Goal: Information Seeking & Learning: Check status

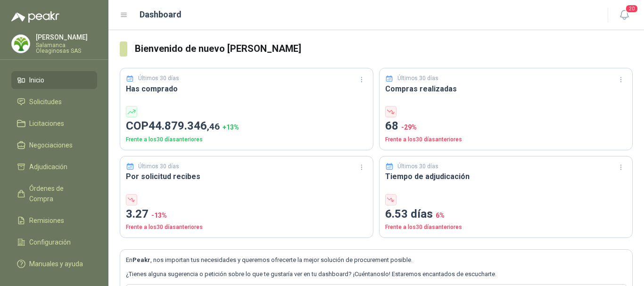
click at [64, 40] on p "[PERSON_NAME]" at bounding box center [66, 37] width 61 height 7
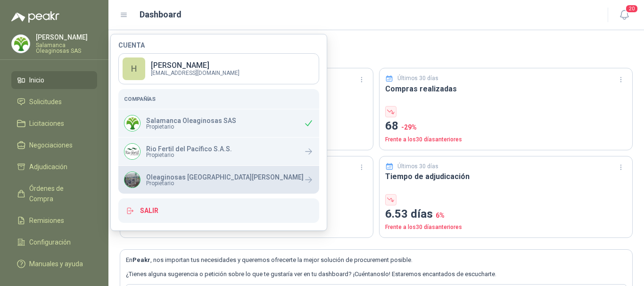
click at [171, 181] on span "Propietario" at bounding box center [224, 183] width 157 height 6
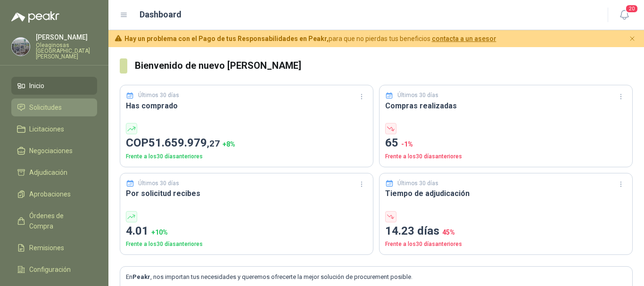
click at [56, 102] on span "Solicitudes" at bounding box center [45, 107] width 33 height 10
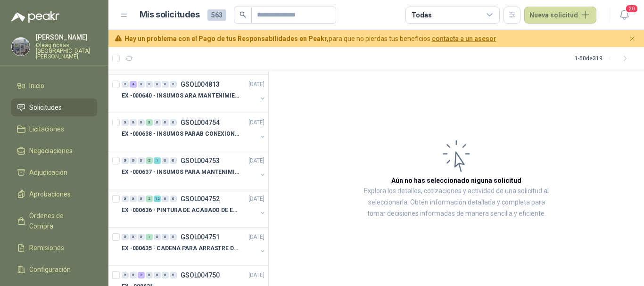
scroll to position [424, 0]
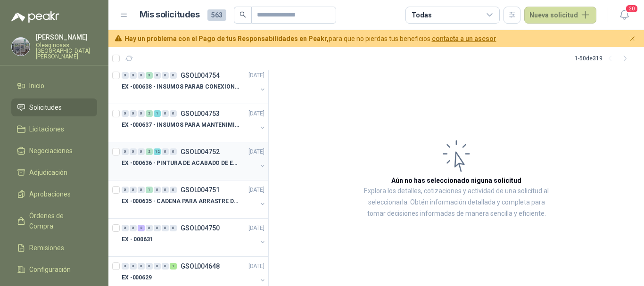
click at [189, 167] on p "EX -000636 - PINTURA DE ACABADO DE EQUIPOS, ESTRUC" at bounding box center [180, 163] width 117 height 9
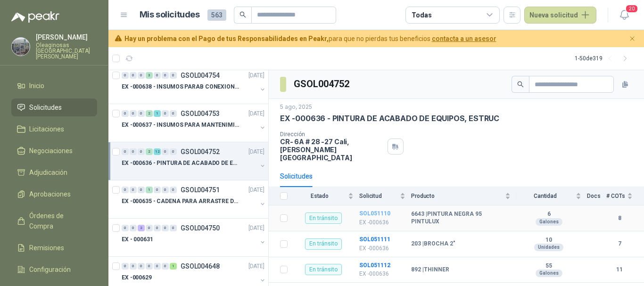
click at [374, 210] on b "SOL051110" at bounding box center [374, 213] width 31 height 7
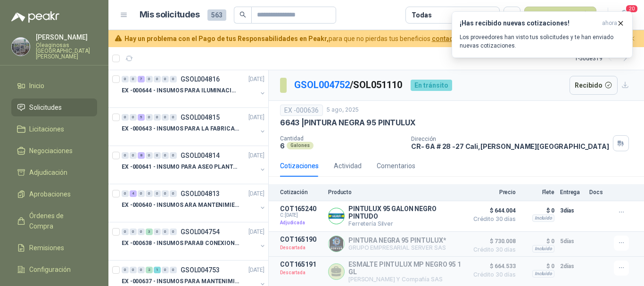
scroll to position [283, 0]
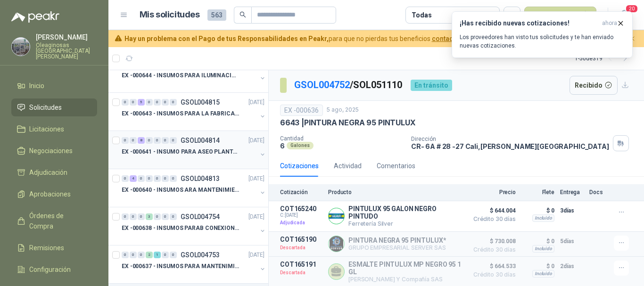
click at [199, 159] on div at bounding box center [189, 161] width 135 height 8
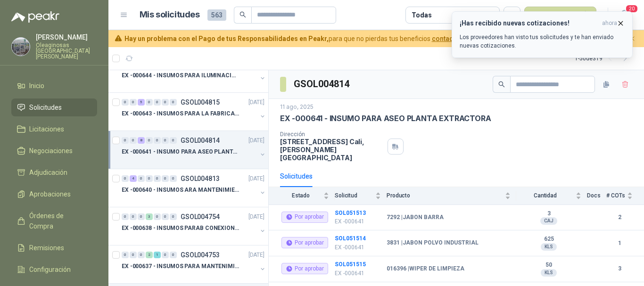
click at [621, 22] on icon "button" at bounding box center [620, 23] width 8 height 8
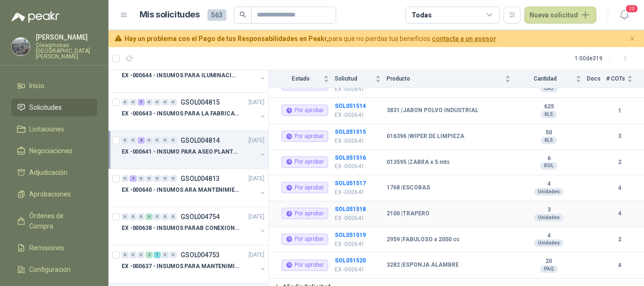
scroll to position [38, 0]
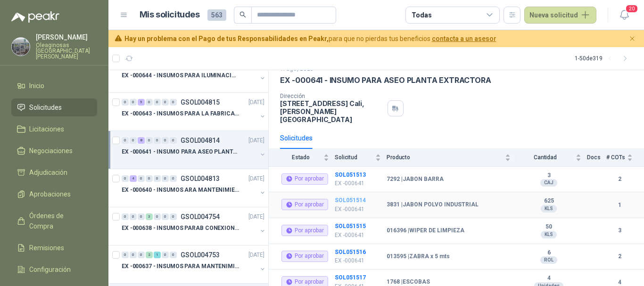
click at [355, 197] on b "SOL051514" at bounding box center [350, 200] width 31 height 7
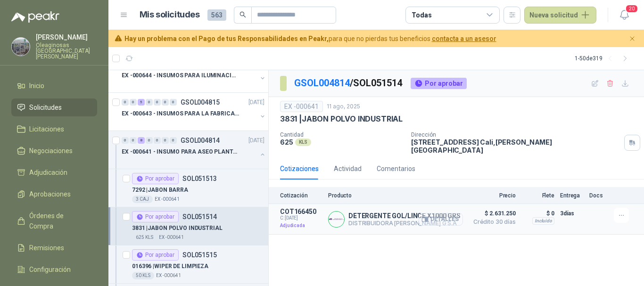
click at [444, 213] on button "Detalles" at bounding box center [440, 219] width 44 height 13
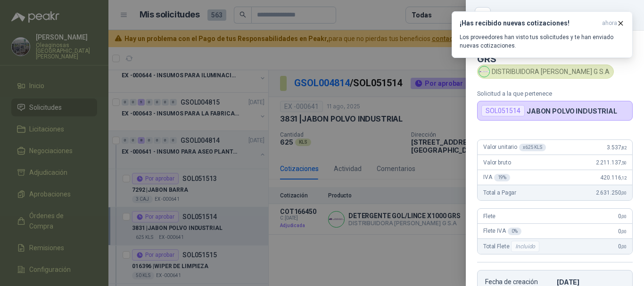
click at [386, 13] on div at bounding box center [322, 143] width 644 height 286
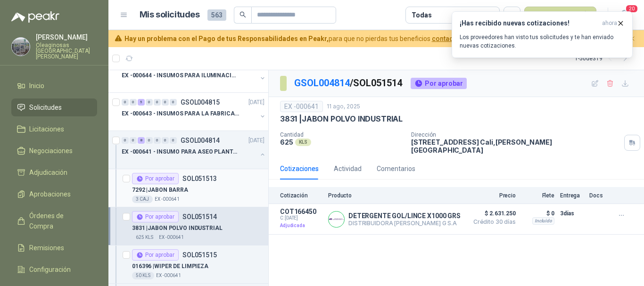
click at [207, 192] on div "7292 | JABON BARRA" at bounding box center [198, 189] width 132 height 11
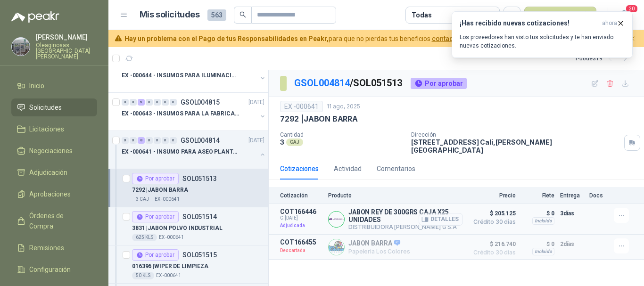
click at [451, 214] on button "Detalles" at bounding box center [440, 219] width 44 height 13
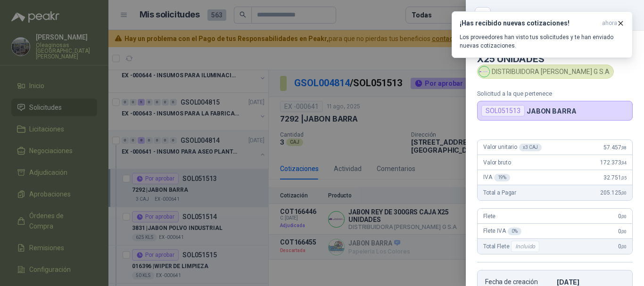
click at [375, 16] on div at bounding box center [322, 143] width 644 height 286
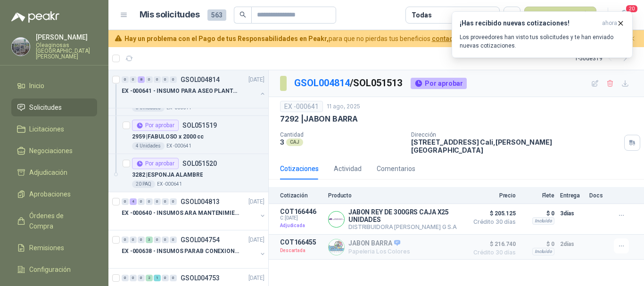
scroll to position [565, 0]
click at [218, 177] on div "3282 | ESPONJA ALAMBRE" at bounding box center [198, 174] width 132 height 11
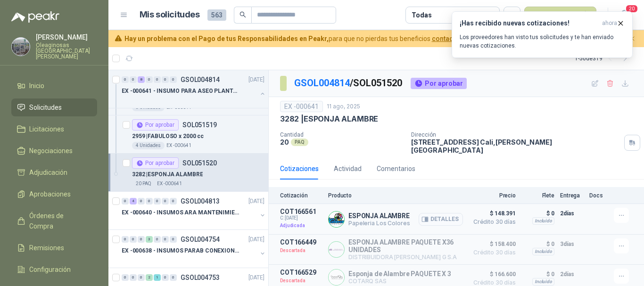
click at [435, 214] on button "Detalles" at bounding box center [440, 219] width 44 height 13
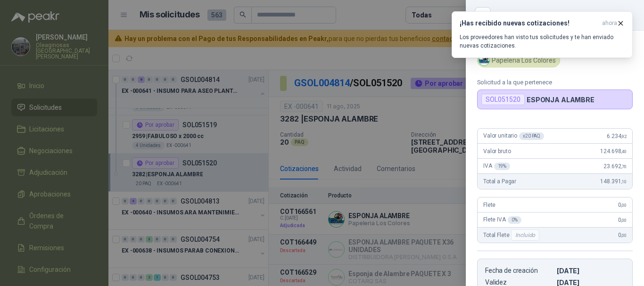
click at [381, 9] on div at bounding box center [322, 143] width 644 height 286
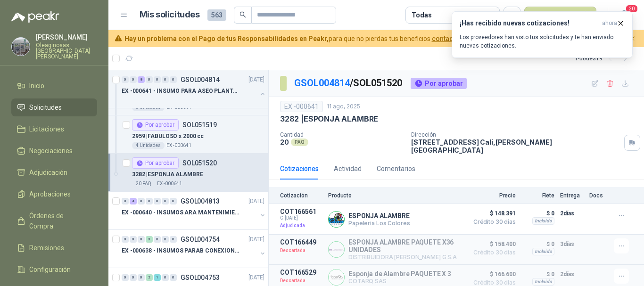
scroll to position [518, 0]
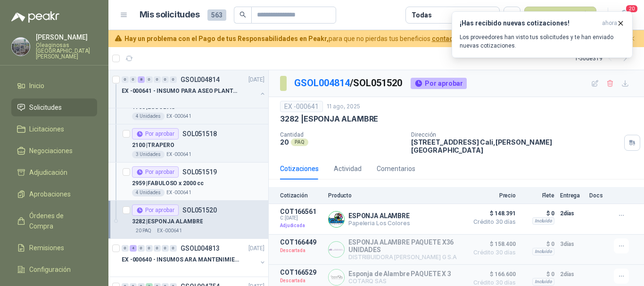
click at [233, 187] on div "2959 | FABULOSO x 2000 cc" at bounding box center [198, 183] width 132 height 11
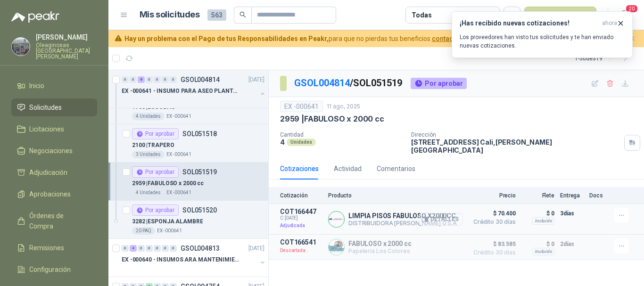
click at [455, 213] on button "Detalles" at bounding box center [440, 219] width 44 height 13
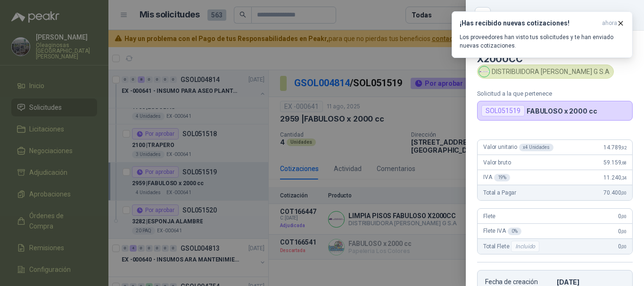
click at [363, 64] on div at bounding box center [322, 143] width 644 height 286
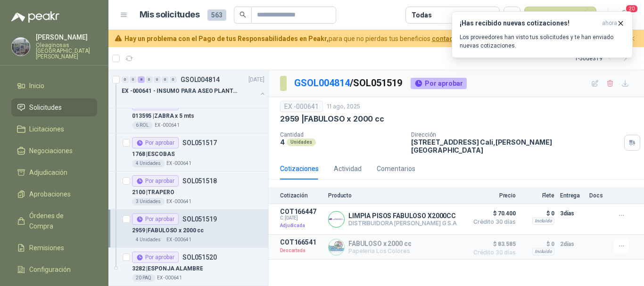
scroll to position [424, 0]
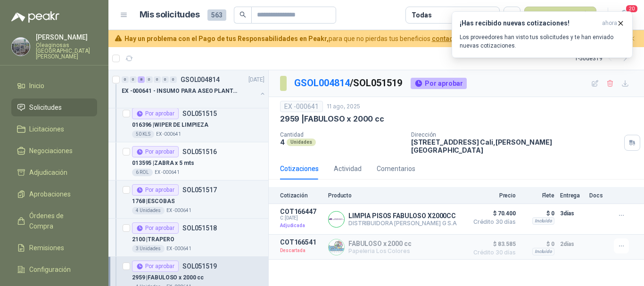
click at [225, 164] on div "013595 | ZABRA x 5 mts" at bounding box center [198, 162] width 132 height 11
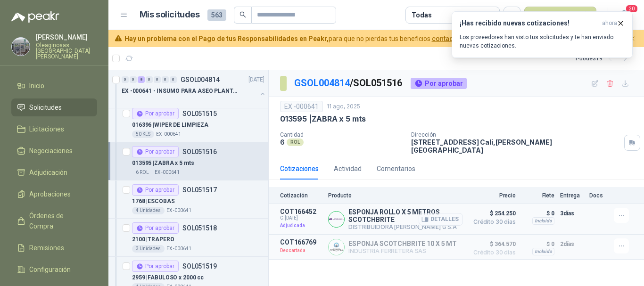
click at [452, 213] on button "Detalles" at bounding box center [440, 219] width 44 height 13
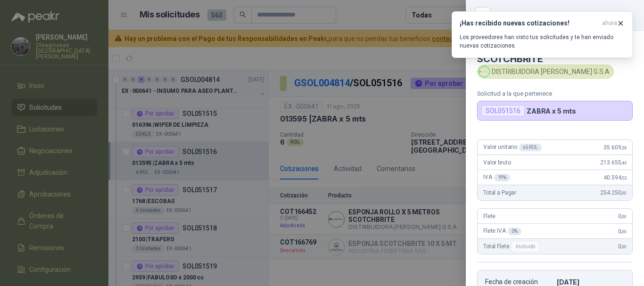
click at [364, 15] on div at bounding box center [322, 143] width 644 height 286
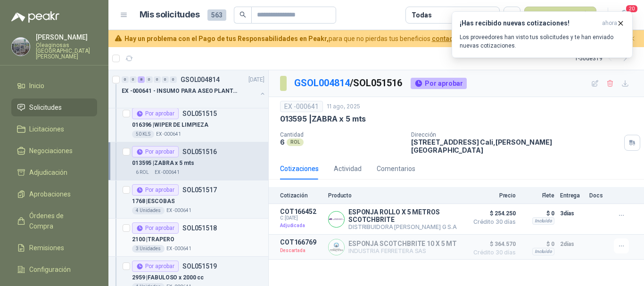
click at [206, 235] on div "2100 | TRAPERO" at bounding box center [198, 239] width 132 height 11
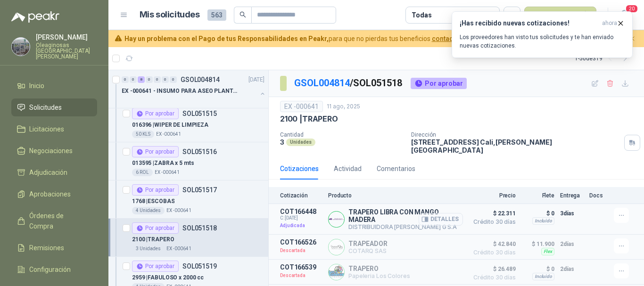
click at [438, 213] on button "Detalles" at bounding box center [440, 219] width 44 height 13
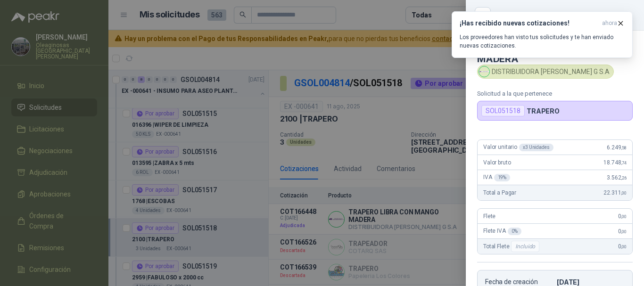
click at [364, 14] on div at bounding box center [322, 143] width 644 height 286
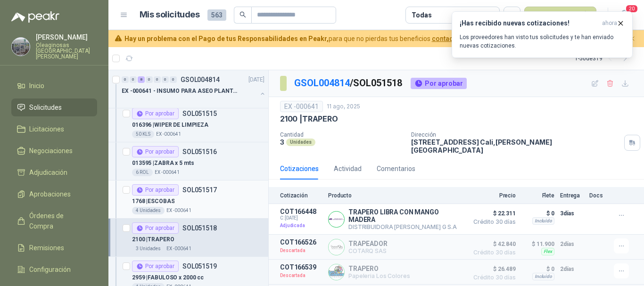
click at [198, 200] on div "1768 | ESCOBAS" at bounding box center [198, 201] width 132 height 11
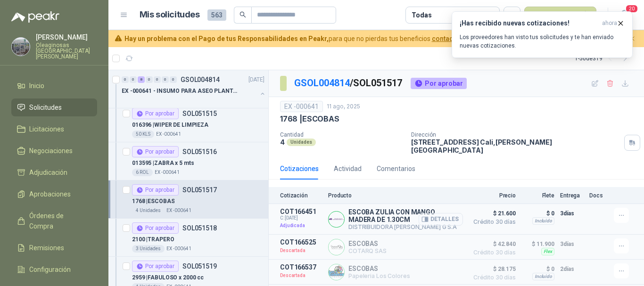
click at [443, 213] on button "Detalles" at bounding box center [440, 219] width 44 height 13
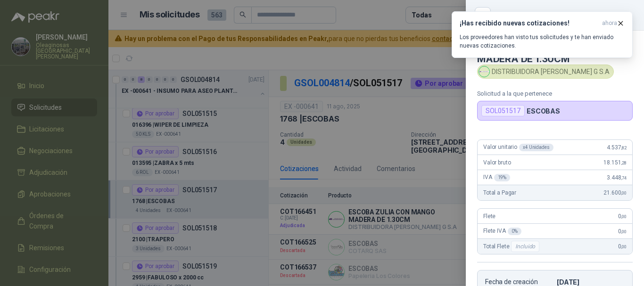
click at [368, 15] on div at bounding box center [322, 143] width 644 height 286
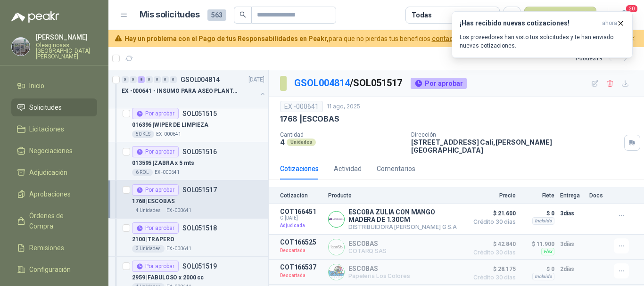
click at [213, 131] on div "50 KLS EX -000641" at bounding box center [198, 135] width 132 height 8
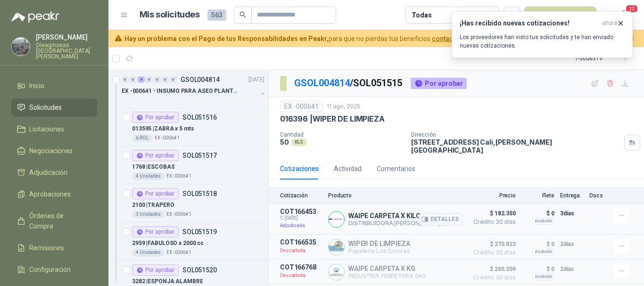
scroll to position [471, 0]
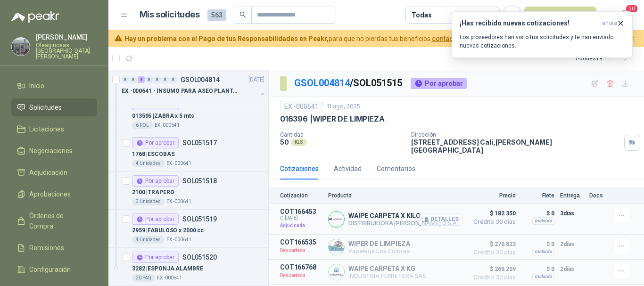
click at [455, 213] on button "Detalles" at bounding box center [440, 219] width 44 height 13
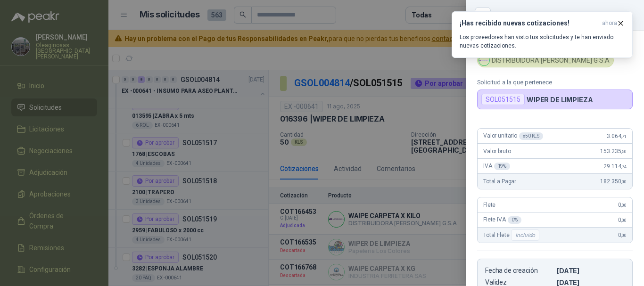
click at [395, 14] on div at bounding box center [322, 143] width 644 height 286
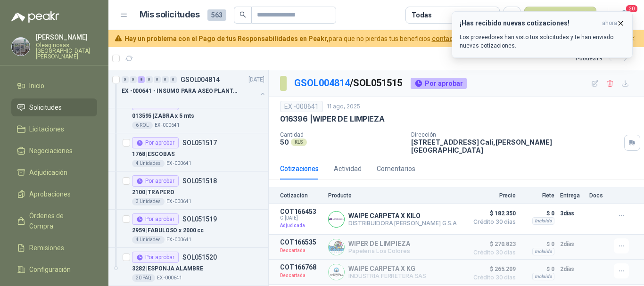
click at [623, 24] on icon "button" at bounding box center [620, 23] width 8 height 8
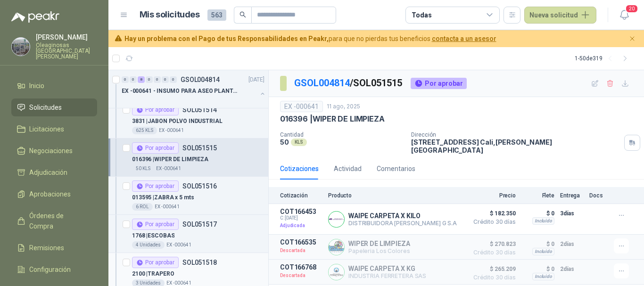
scroll to position [188, 0]
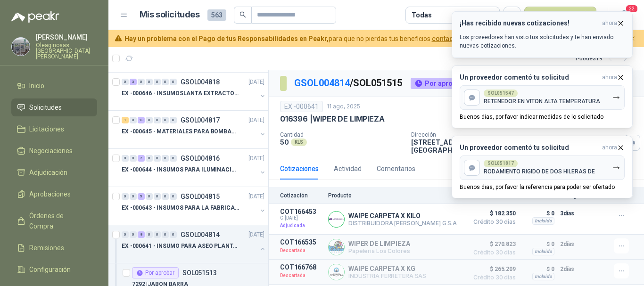
click at [621, 24] on icon "button" at bounding box center [620, 23] width 8 height 8
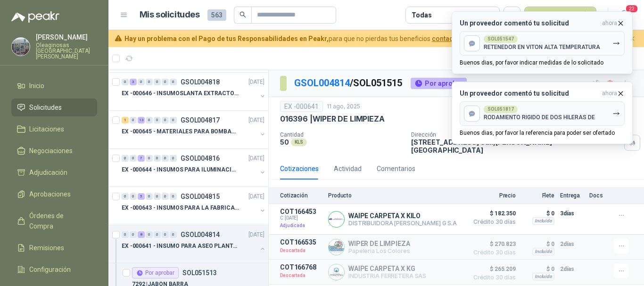
click at [620, 25] on icon "button" at bounding box center [620, 23] width 8 height 8
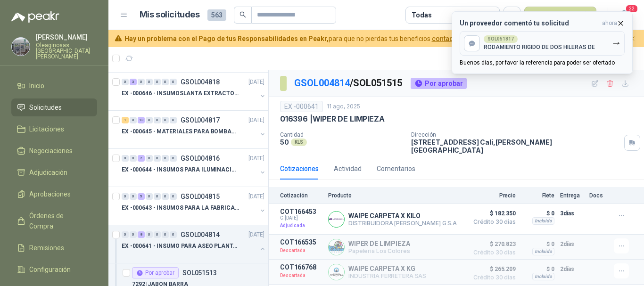
click at [622, 21] on icon "button" at bounding box center [620, 23] width 8 height 8
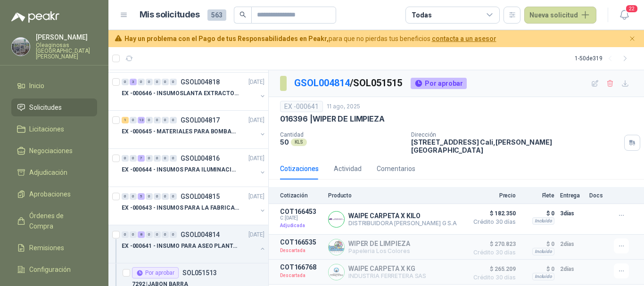
click at [387, 16] on article "Mis solicitudes 563 Todas Nueva solicitud" at bounding box center [367, 15] width 457 height 17
click at [196, 99] on div at bounding box center [189, 103] width 135 height 8
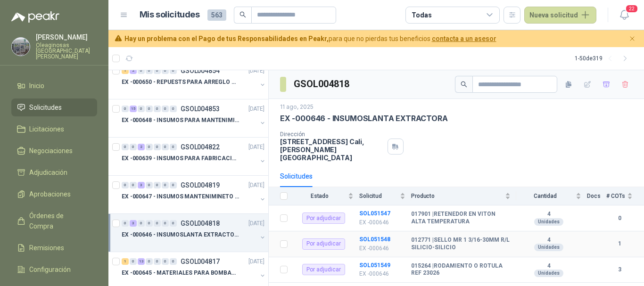
scroll to position [4, 0]
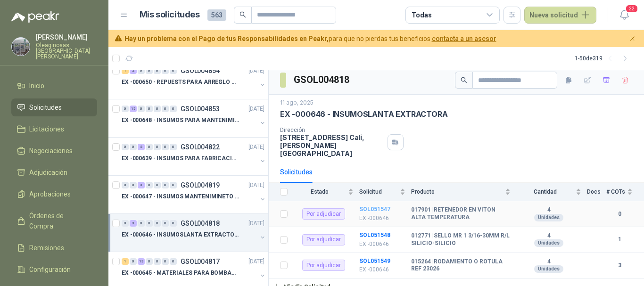
click at [376, 206] on b "SOL051547" at bounding box center [374, 209] width 31 height 7
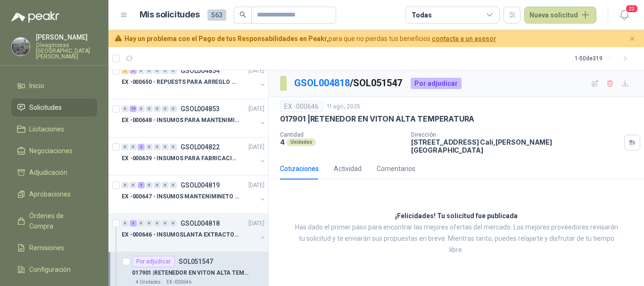
click at [369, 8] on article "Mis solicitudes 563 Todas Nueva solicitud" at bounding box center [367, 15] width 457 height 17
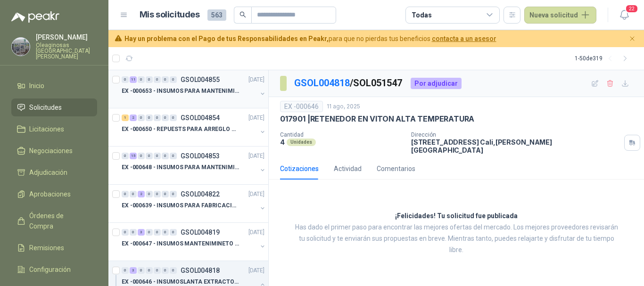
click at [186, 95] on p "EX -000653 - INSUMOS PARA MANTENIMIENTO A CADENAS" at bounding box center [180, 91] width 117 height 9
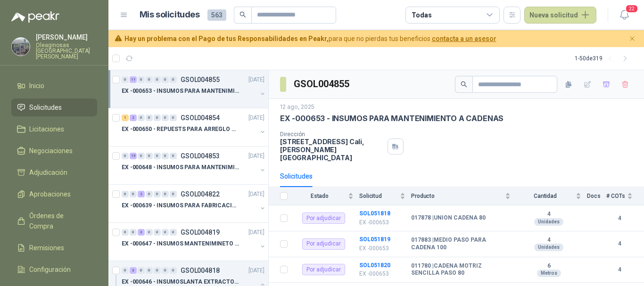
click at [215, 98] on div at bounding box center [189, 101] width 135 height 8
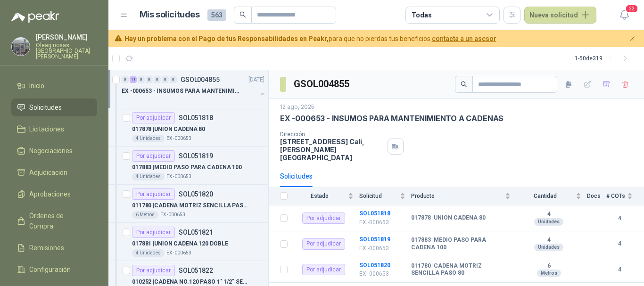
scroll to position [0, 0]
click at [378, 210] on b "SOL051818" at bounding box center [374, 213] width 31 height 7
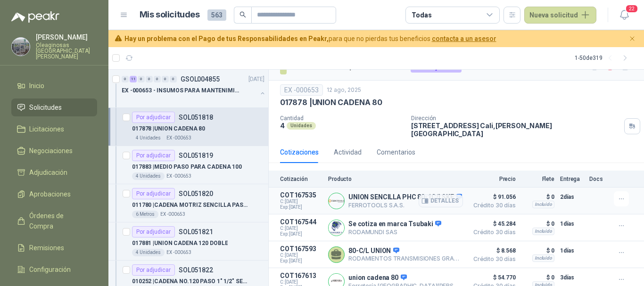
scroll to position [24, 0]
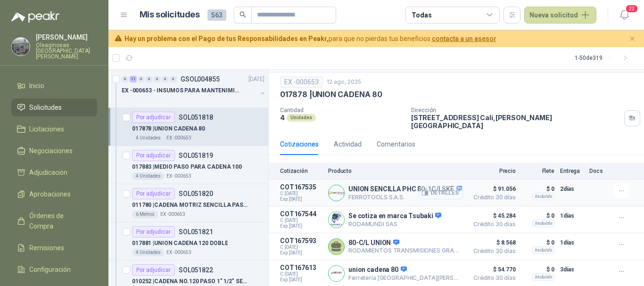
click at [437, 187] on button "Detalles" at bounding box center [440, 193] width 44 height 13
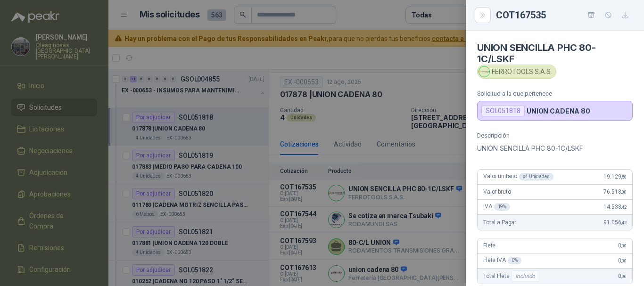
click at [364, 56] on div at bounding box center [322, 143] width 644 height 286
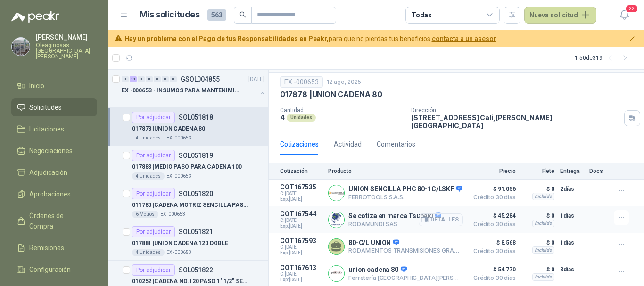
click at [440, 216] on button "Detalles" at bounding box center [440, 219] width 44 height 13
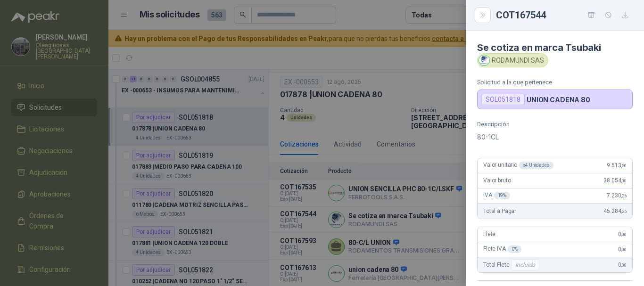
click at [347, 55] on div at bounding box center [322, 143] width 644 height 286
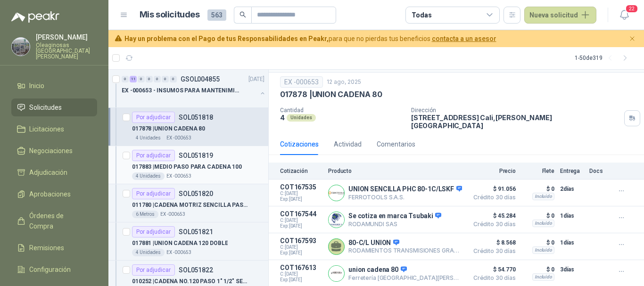
click at [242, 160] on div "Por adjudicar SOL051819" at bounding box center [198, 155] width 132 height 11
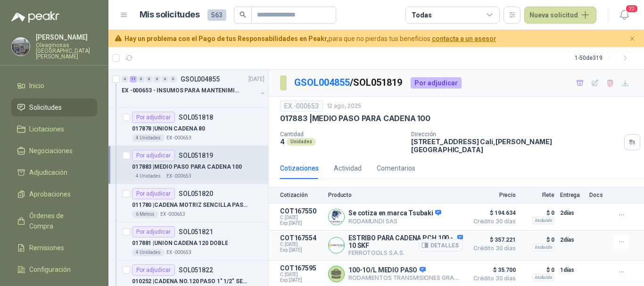
scroll to position [24, 0]
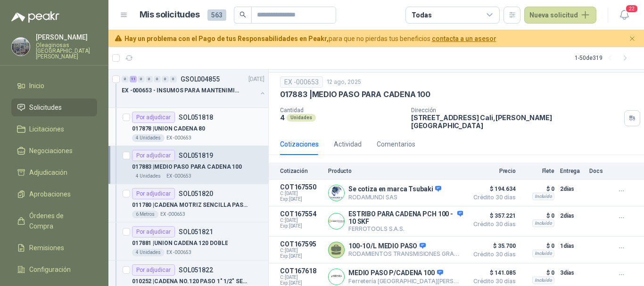
click at [218, 131] on div "017878 | UNION CADENA 80" at bounding box center [198, 128] width 132 height 11
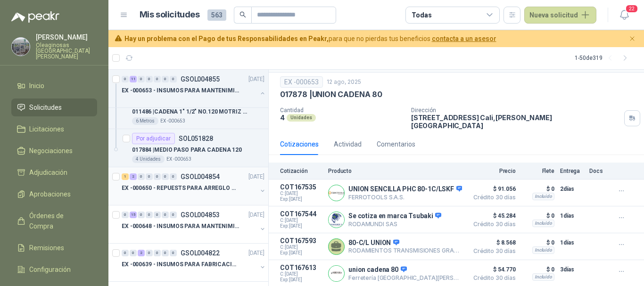
scroll to position [377, 0]
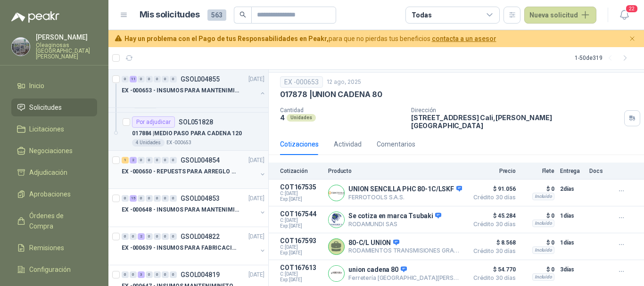
click at [204, 178] on div at bounding box center [189, 181] width 135 height 8
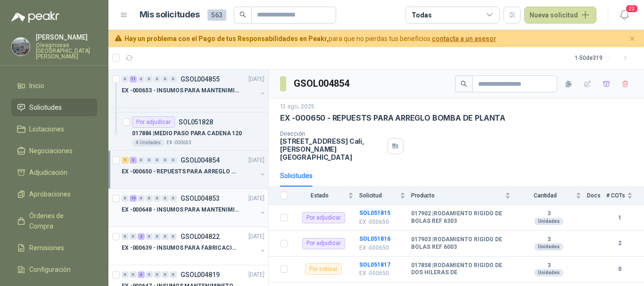
click at [192, 215] on div "EX -000648 - INSUMOS PARA MANTENIMIENITO MECANICO" at bounding box center [189, 209] width 135 height 11
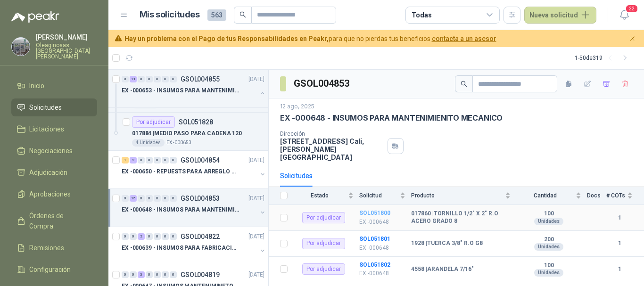
click at [372, 210] on b "SOL051800" at bounding box center [374, 213] width 31 height 7
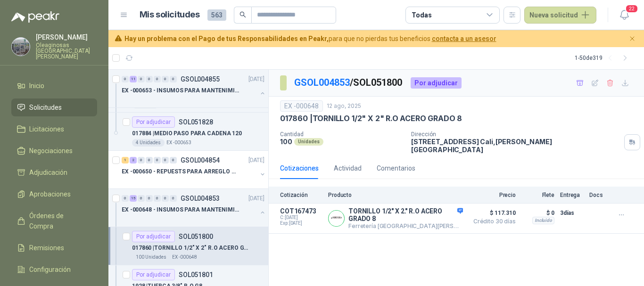
click at [388, 9] on article "Mis solicitudes 563 Todas Nueva solicitud" at bounding box center [367, 15] width 457 height 17
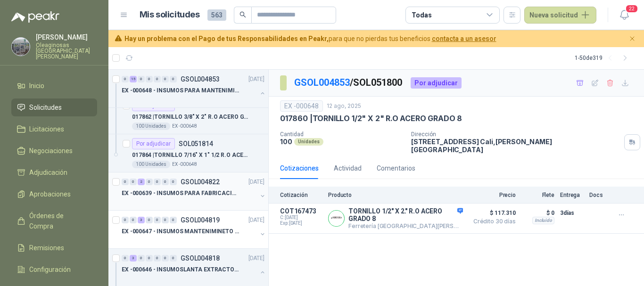
scroll to position [990, 0]
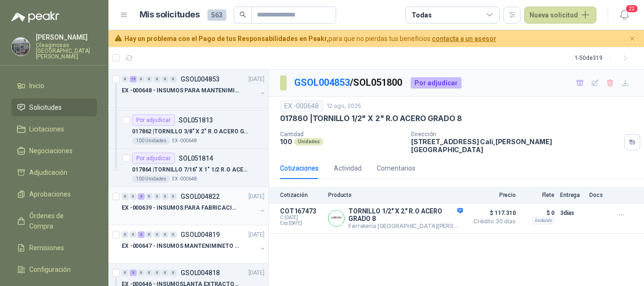
click at [199, 218] on div at bounding box center [189, 217] width 135 height 8
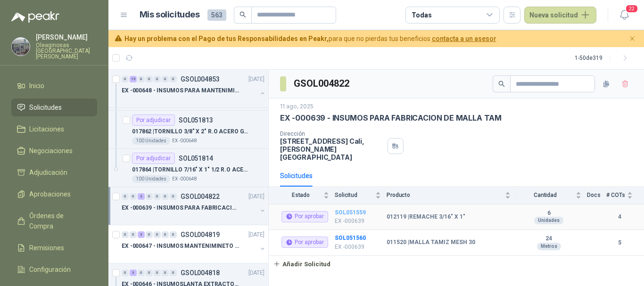
click at [357, 209] on b "SOL051559" at bounding box center [350, 212] width 31 height 7
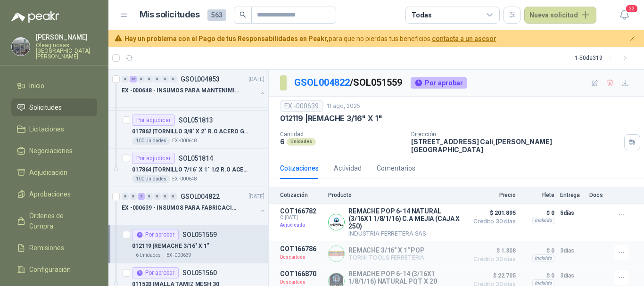
scroll to position [46, 0]
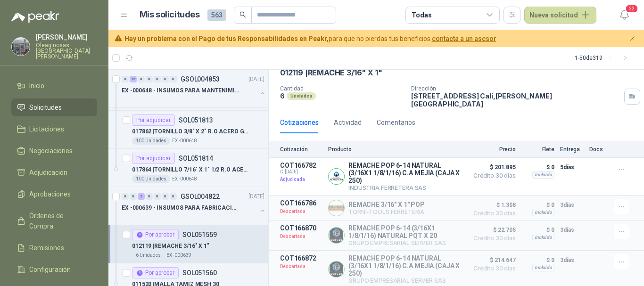
click at [319, 54] on article "1 - 50 de 319" at bounding box center [375, 58] width 535 height 23
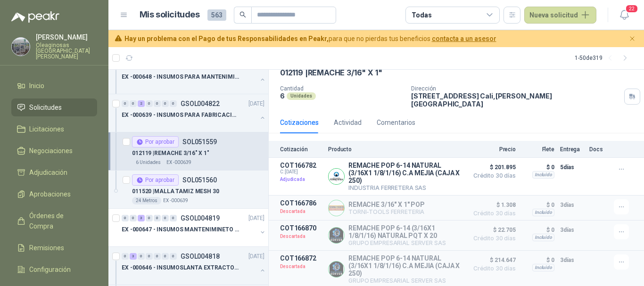
scroll to position [1084, 0]
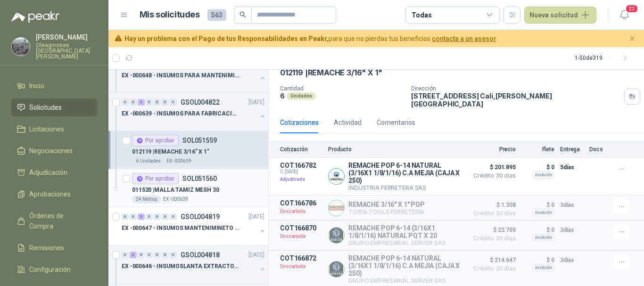
click at [227, 188] on div "011520 | MALLA TAMIZ MESH 30" at bounding box center [198, 189] width 132 height 11
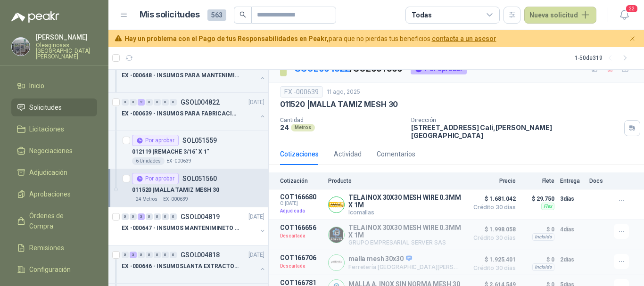
scroll to position [61, 0]
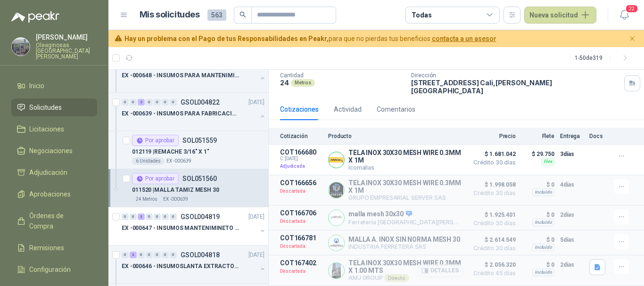
click at [434, 271] on button "Detalles" at bounding box center [440, 270] width 44 height 13
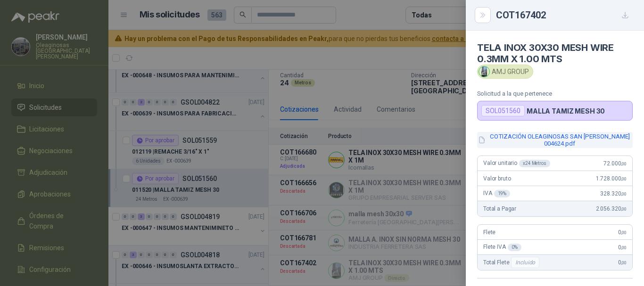
click at [553, 143] on button "COTIZACIÓN OLEAGINOSAS SAN FERNANDO 004624.pdf" at bounding box center [554, 140] width 155 height 16
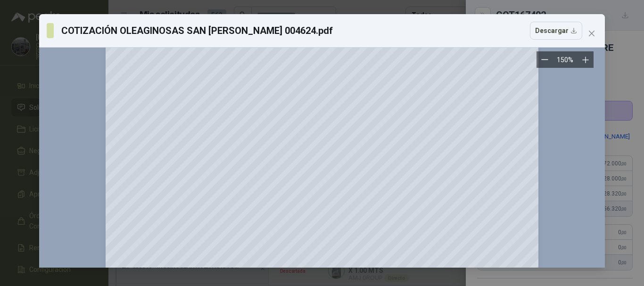
scroll to position [0, 0]
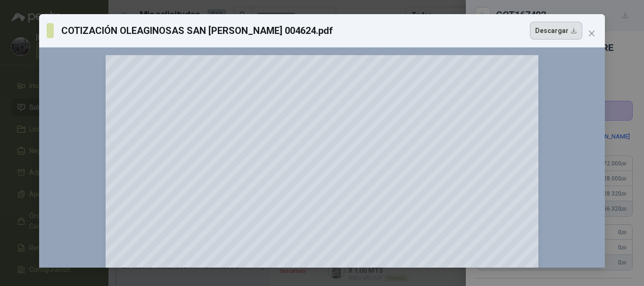
click at [557, 32] on button "Descargar" at bounding box center [556, 31] width 52 height 18
click at [588, 33] on icon "close" at bounding box center [592, 34] width 8 height 8
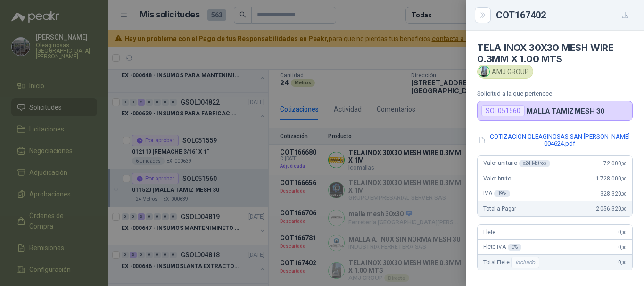
click at [389, 15] on div at bounding box center [322, 143] width 644 height 286
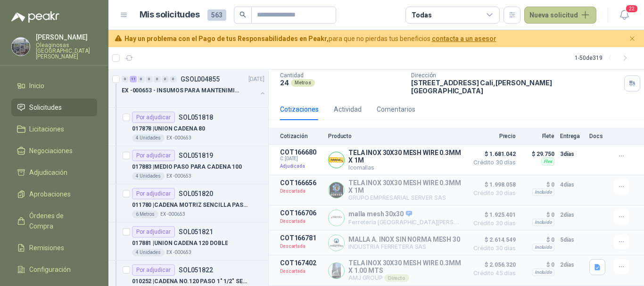
click at [560, 18] on button "Nueva solicitud" at bounding box center [560, 15] width 72 height 17
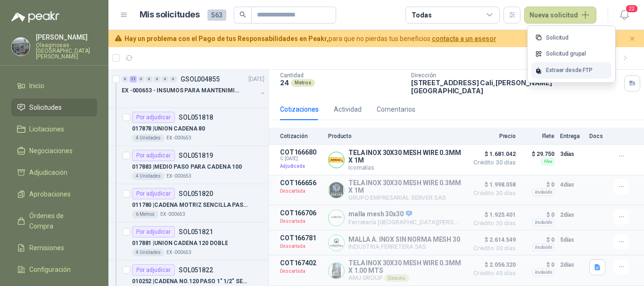
click at [561, 69] on div "Extraer desde FTP" at bounding box center [571, 70] width 80 height 16
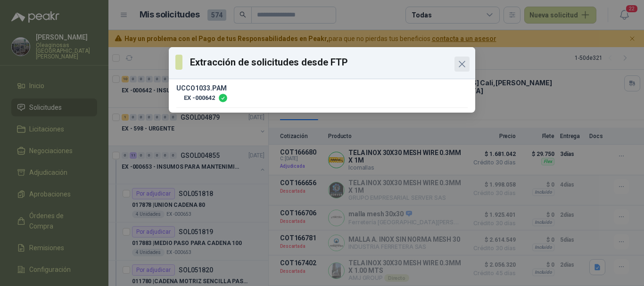
click at [465, 63] on icon "Close" at bounding box center [461, 63] width 11 height 11
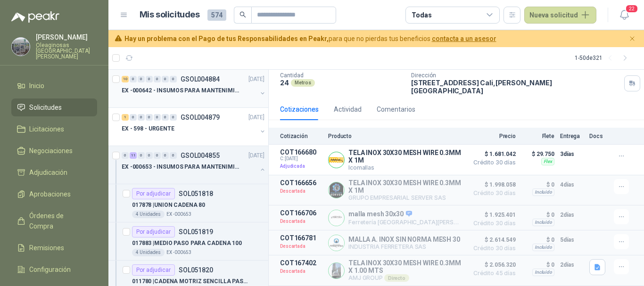
click at [226, 97] on div at bounding box center [189, 100] width 135 height 8
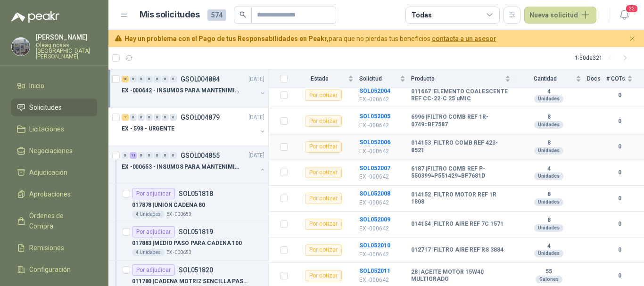
scroll to position [189, 0]
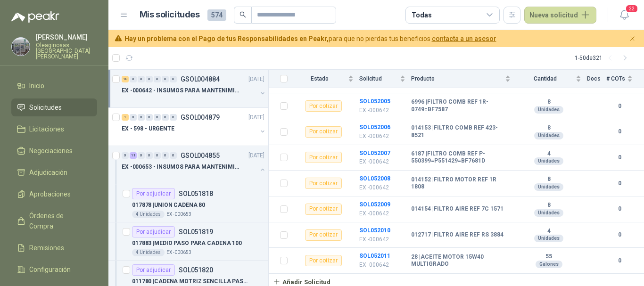
click at [367, 11] on article "Mis solicitudes 574 Todas Nueva solicitud" at bounding box center [367, 15] width 457 height 17
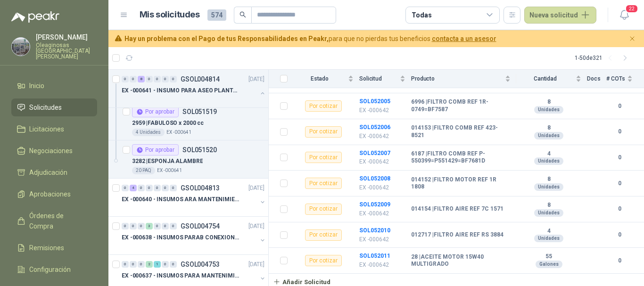
scroll to position [1885, 0]
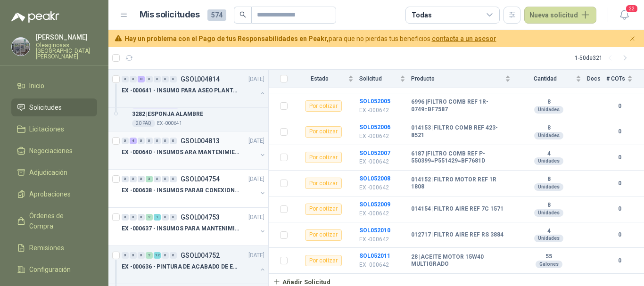
click at [172, 158] on div at bounding box center [189, 162] width 135 height 8
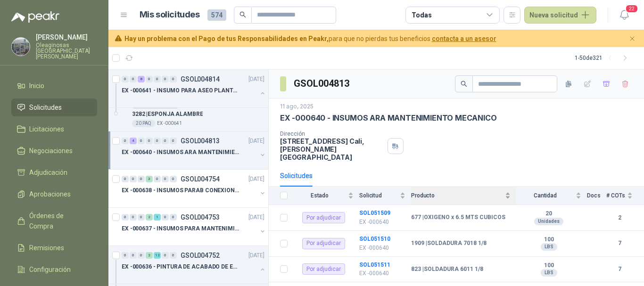
scroll to position [30, 0]
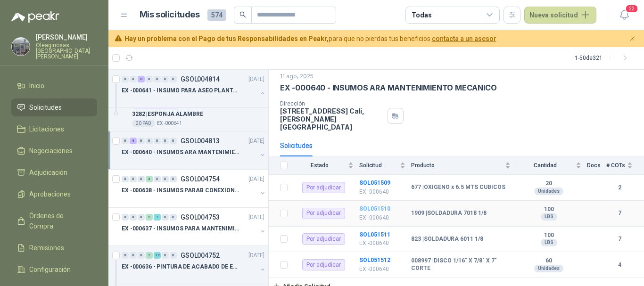
click at [372, 205] on b "SOL051510" at bounding box center [374, 208] width 31 height 7
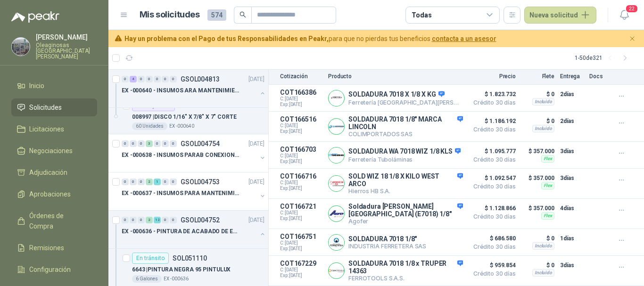
scroll to position [2073, 0]
click at [239, 160] on div "EX -000638 - INSUMOS PARAB CONEXION DE TUBERIA Y A" at bounding box center [189, 154] width 135 height 11
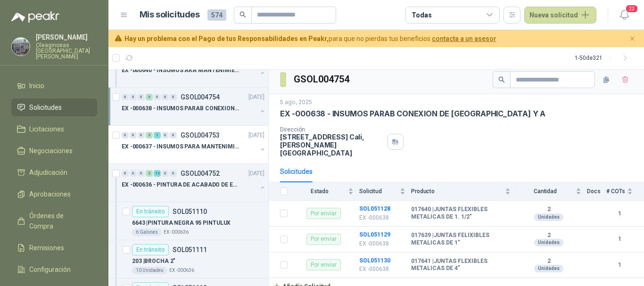
scroll to position [2120, 0]
click at [217, 152] on div at bounding box center [189, 155] width 135 height 8
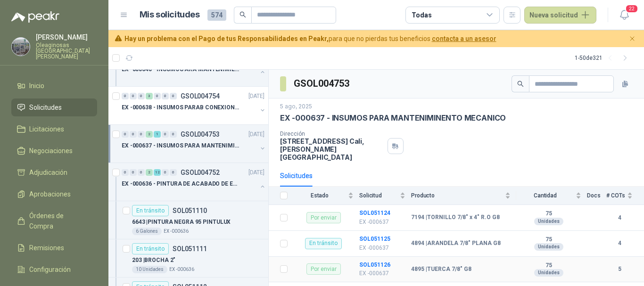
scroll to position [4, 0]
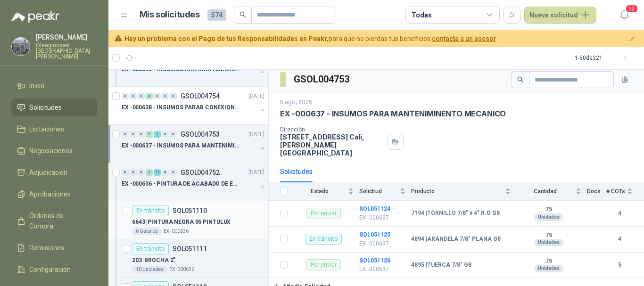
click at [229, 210] on div "En tránsito SOL051110" at bounding box center [198, 210] width 132 height 11
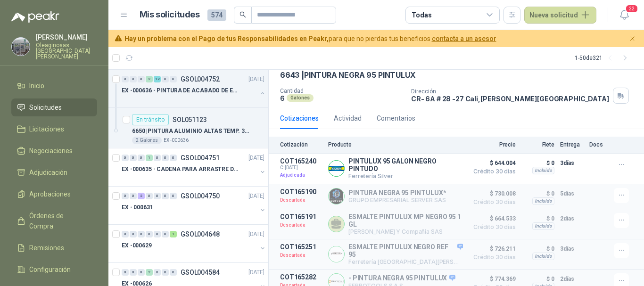
scroll to position [2686, 0]
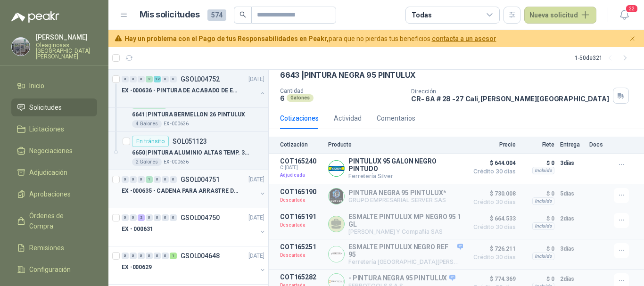
click at [221, 196] on div "EX -000635 - CADENA PARA ARRASTRE DE CANASTAS DE E" at bounding box center [189, 190] width 135 height 11
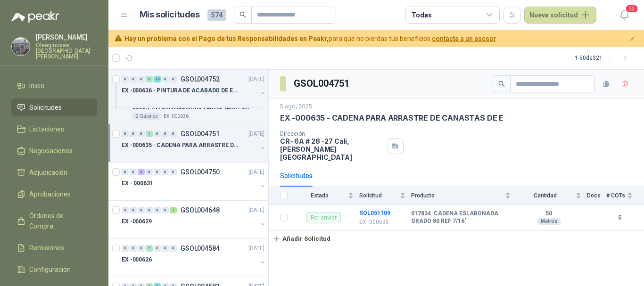
scroll to position [2733, 0]
click at [202, 187] on div "EX - 000631" at bounding box center [189, 181] width 135 height 11
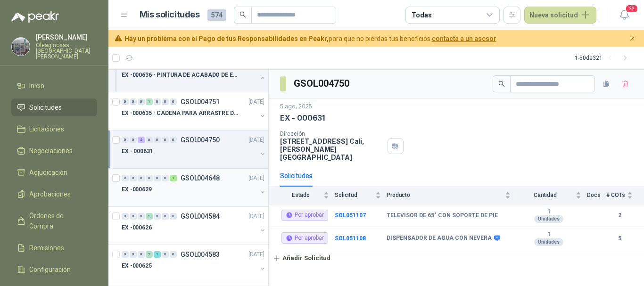
scroll to position [2780, 0]
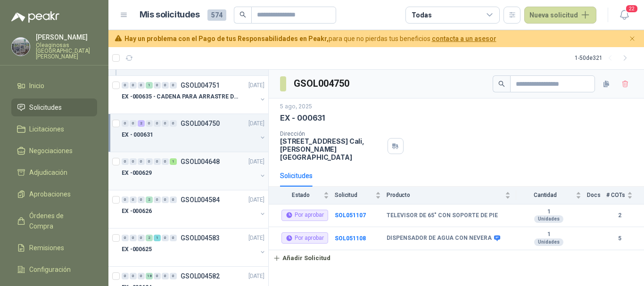
click at [211, 177] on div "EX -000629" at bounding box center [189, 172] width 135 height 11
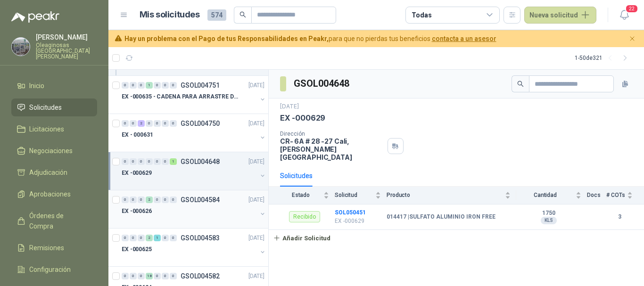
scroll to position [2827, 0]
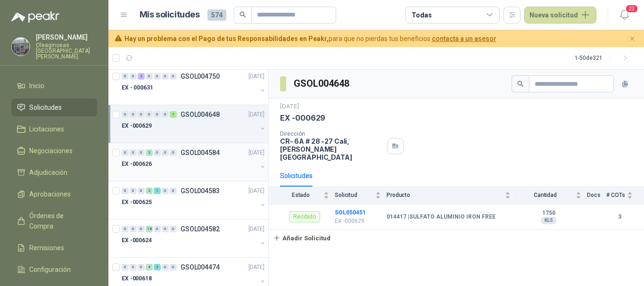
click at [206, 167] on div "EX -000626" at bounding box center [189, 163] width 135 height 11
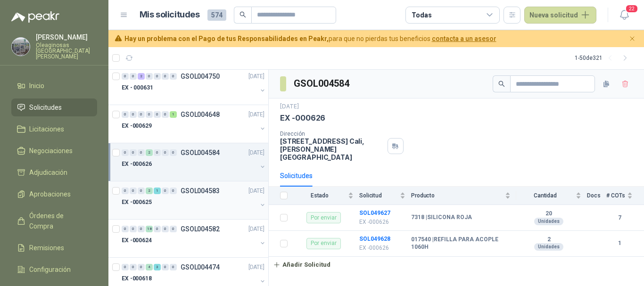
click at [200, 201] on div "EX -000625" at bounding box center [189, 201] width 135 height 11
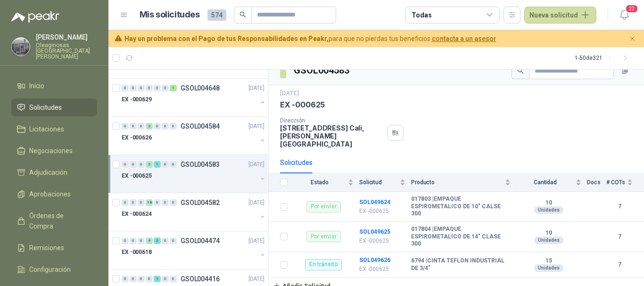
scroll to position [2874, 0]
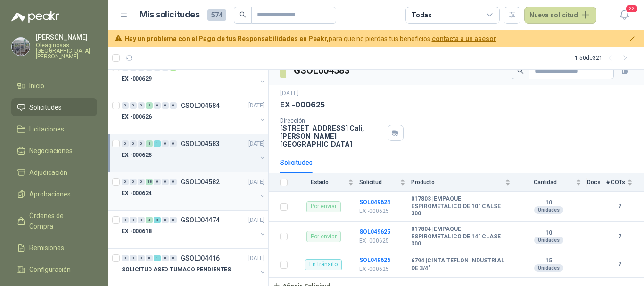
click at [204, 196] on div "EX -000624" at bounding box center [189, 193] width 135 height 11
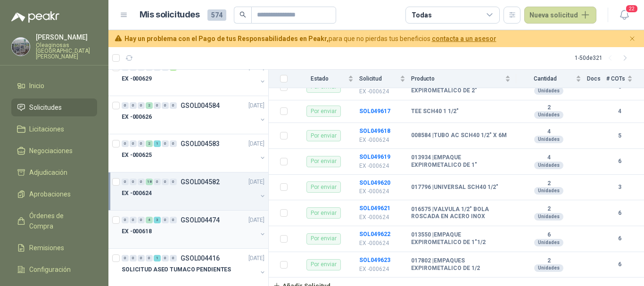
scroll to position [2921, 0]
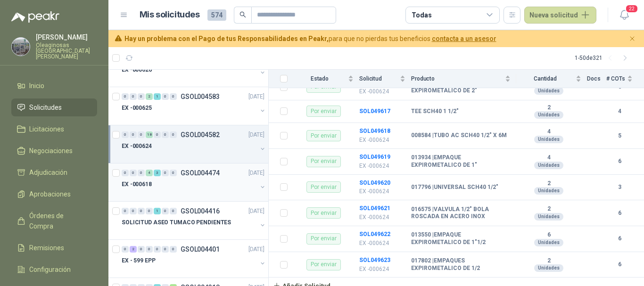
click at [197, 186] on div "EX -000618" at bounding box center [189, 184] width 135 height 11
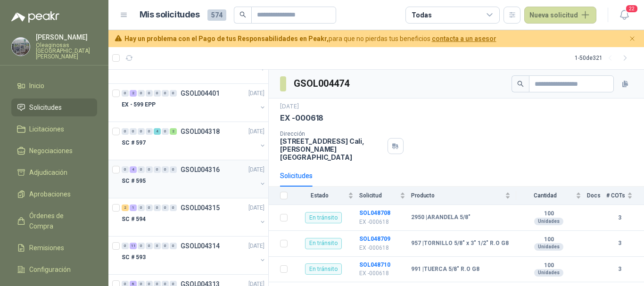
scroll to position [3063, 0]
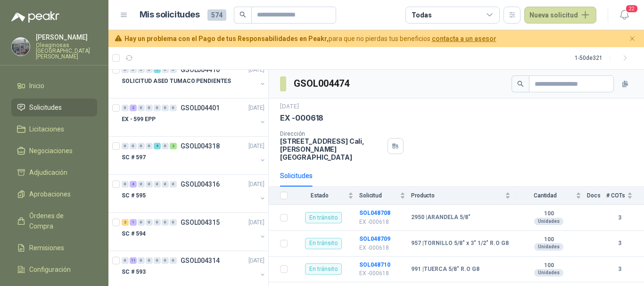
click at [61, 45] on p "Oleaginosas [GEOGRAPHIC_DATA][PERSON_NAME]" at bounding box center [66, 50] width 61 height 17
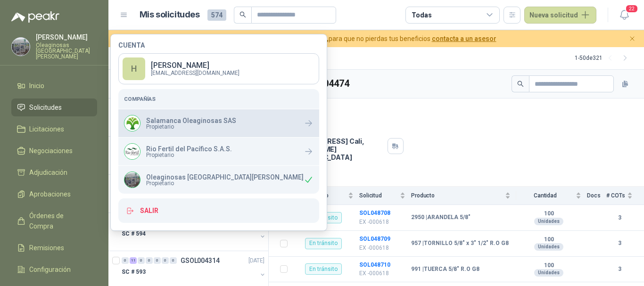
click at [193, 121] on p "Salamanca Oleaginosas SAS" at bounding box center [191, 120] width 90 height 7
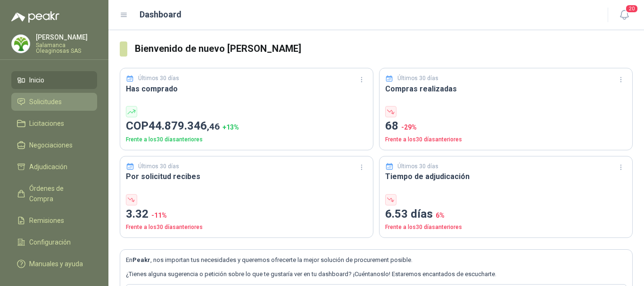
click at [53, 100] on span "Solicitudes" at bounding box center [45, 102] width 33 height 10
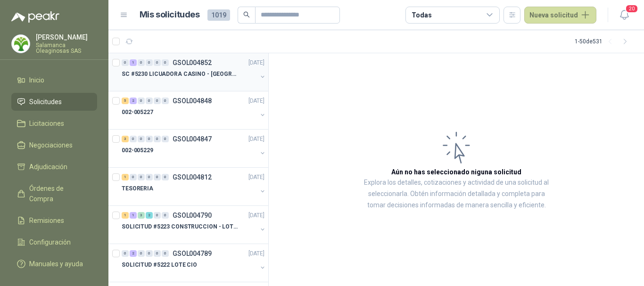
click at [197, 76] on p "SC #5230 LICUADORA CASINO - TUMACO" at bounding box center [180, 74] width 117 height 9
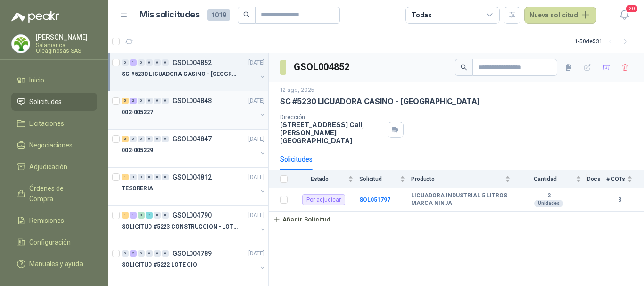
click at [173, 113] on div "002-005227" at bounding box center [189, 111] width 135 height 11
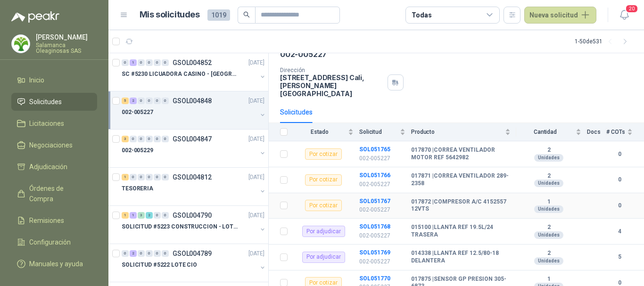
scroll to position [90, 0]
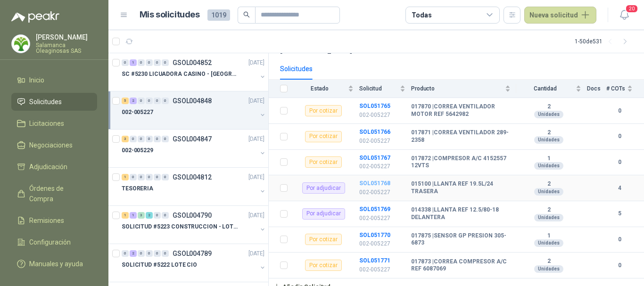
click at [376, 180] on b "SOL051768" at bounding box center [374, 183] width 31 height 7
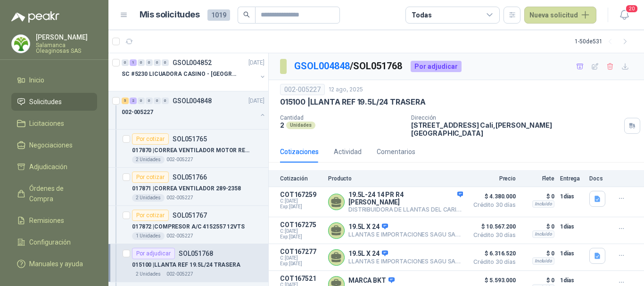
scroll to position [3, 0]
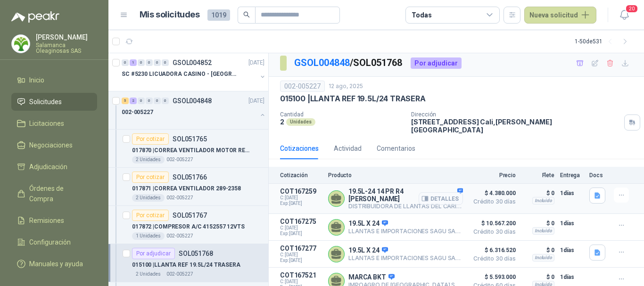
click at [440, 196] on button "Detalles" at bounding box center [440, 198] width 44 height 13
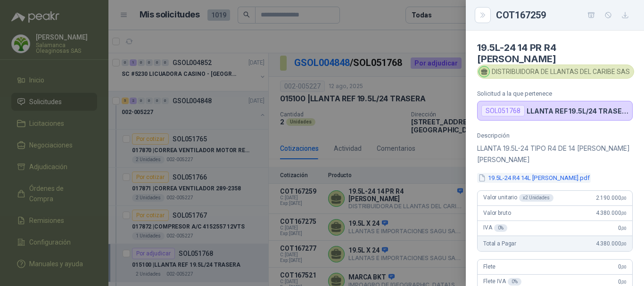
click at [531, 173] on button "19.5L-24 R4 14L SAMSON.pdf" at bounding box center [534, 178] width 114 height 10
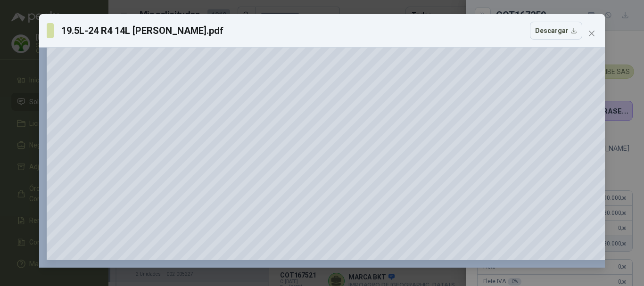
scroll to position [223, 0]
click at [590, 31] on icon "close" at bounding box center [592, 34] width 8 height 8
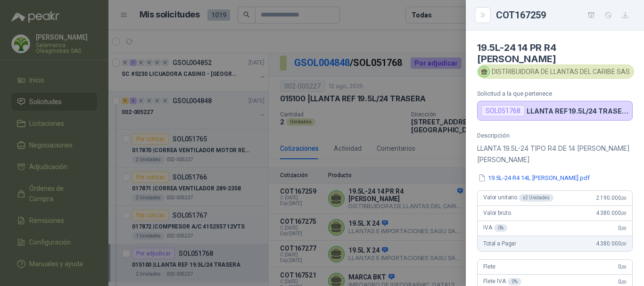
click at [399, 38] on div at bounding box center [322, 143] width 644 height 286
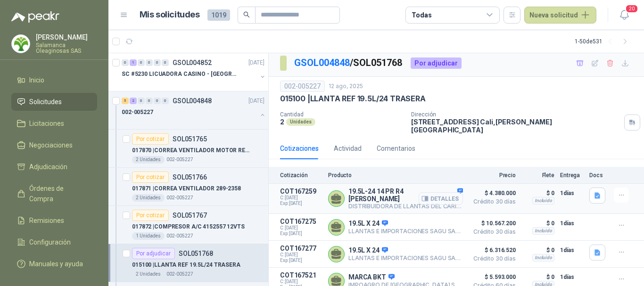
click at [440, 192] on button "Detalles" at bounding box center [440, 198] width 44 height 13
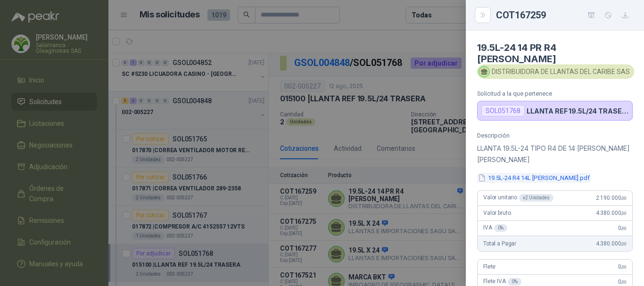
click at [549, 173] on button "19.5L-24 R4 14L SAMSON.pdf" at bounding box center [534, 178] width 114 height 10
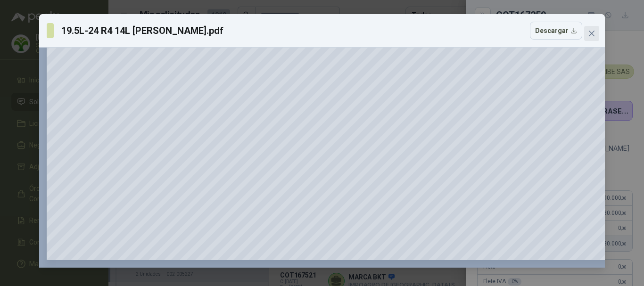
click at [589, 34] on icon "close" at bounding box center [592, 34] width 8 height 8
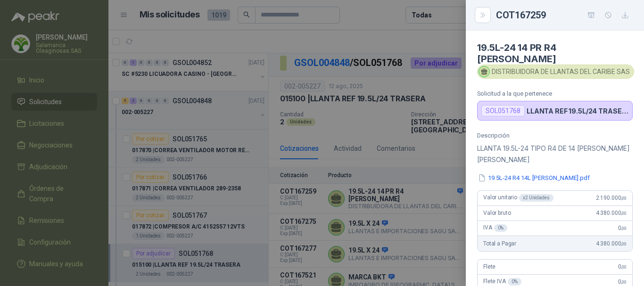
click at [360, 18] on div at bounding box center [322, 143] width 644 height 286
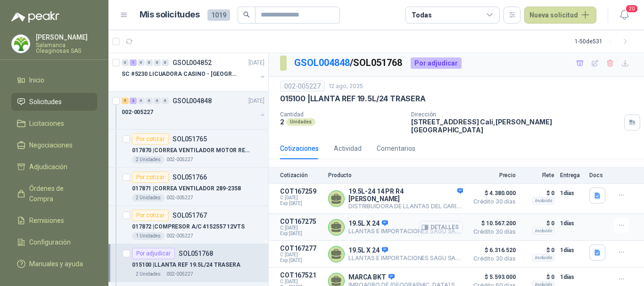
click at [443, 221] on button "Detalles" at bounding box center [440, 227] width 44 height 13
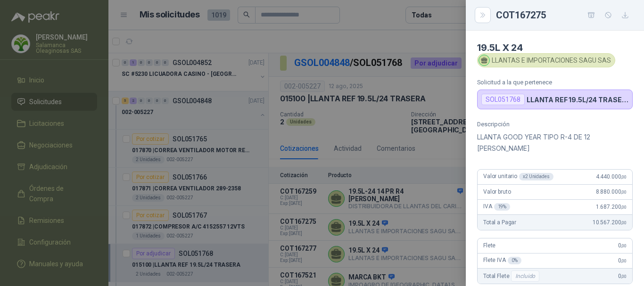
click at [423, 42] on div at bounding box center [322, 143] width 644 height 286
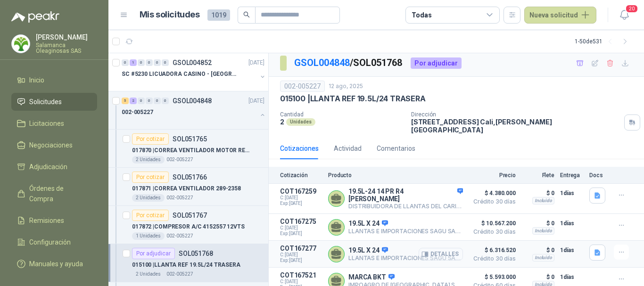
click at [447, 248] on button "Detalles" at bounding box center [440, 254] width 44 height 13
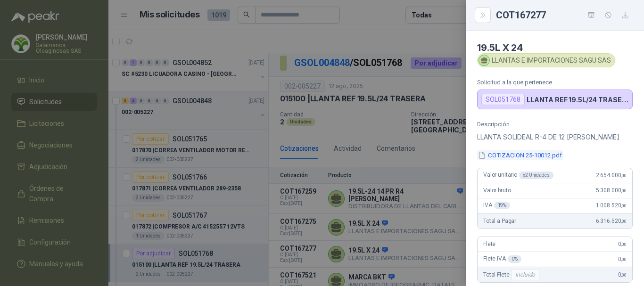
click at [538, 155] on button "COTIZACION 25-10012.pdf" at bounding box center [520, 155] width 86 height 10
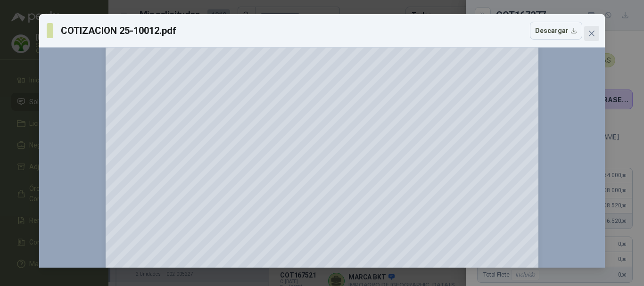
scroll to position [141, 0]
click at [589, 31] on icon "close" at bounding box center [592, 34] width 6 height 6
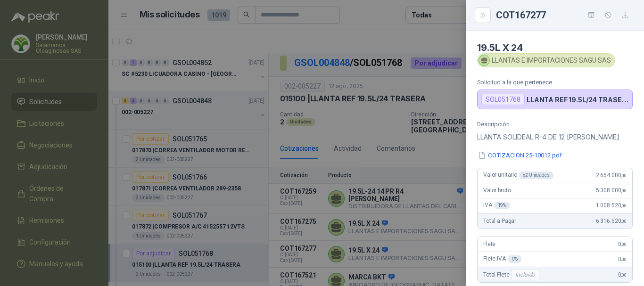
click at [392, 40] on div at bounding box center [322, 143] width 644 height 286
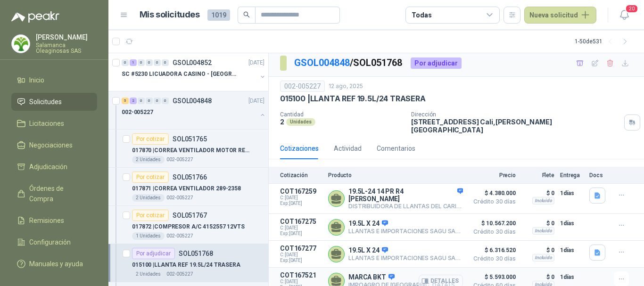
click at [437, 275] on button "Detalles" at bounding box center [440, 281] width 44 height 13
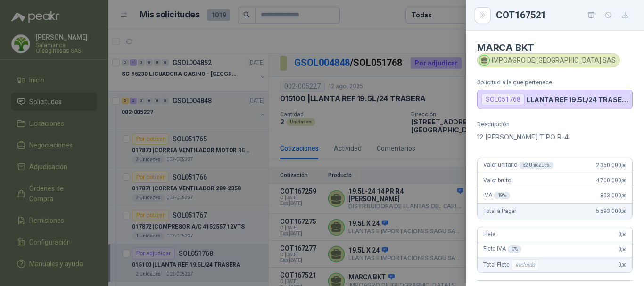
click at [356, 45] on div at bounding box center [322, 143] width 644 height 286
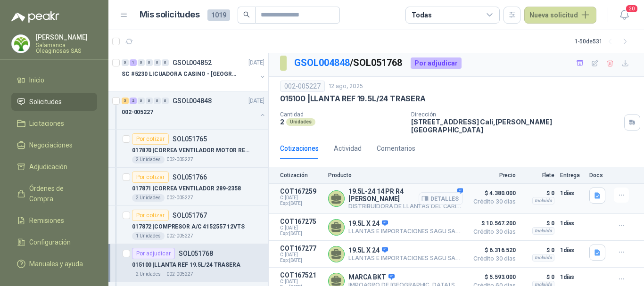
click at [443, 196] on button "Detalles" at bounding box center [440, 198] width 44 height 13
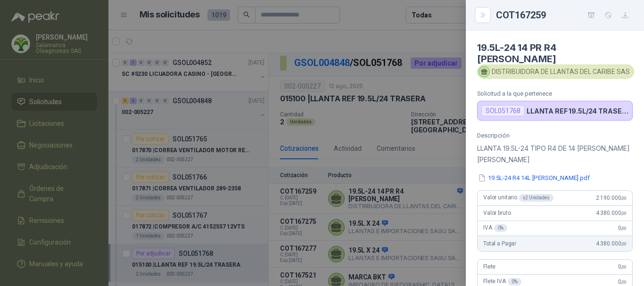
click at [419, 39] on div at bounding box center [322, 143] width 644 height 286
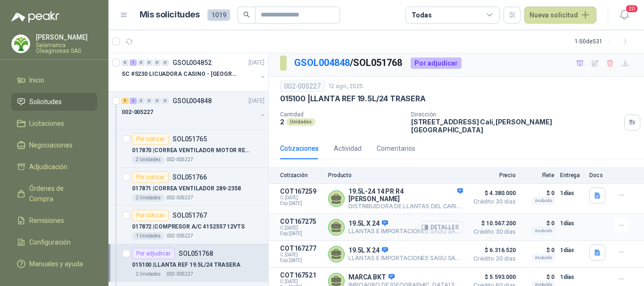
click at [437, 221] on button "Detalles" at bounding box center [440, 227] width 44 height 13
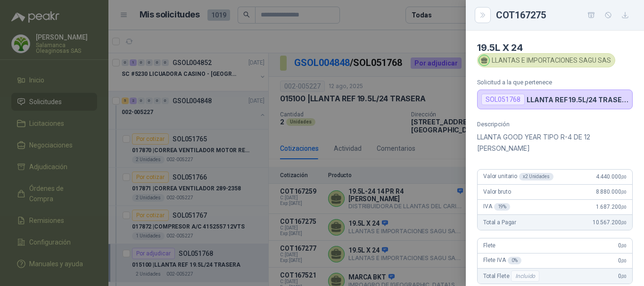
click at [382, 36] on div at bounding box center [322, 143] width 644 height 286
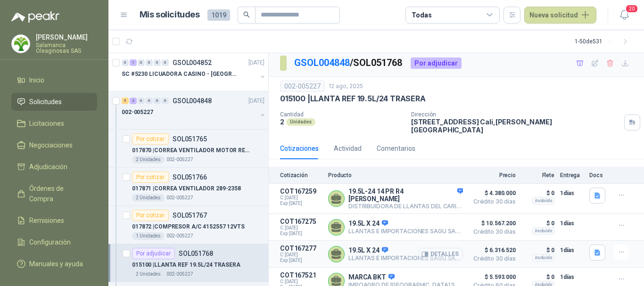
click at [440, 248] on button "Detalles" at bounding box center [440, 254] width 44 height 13
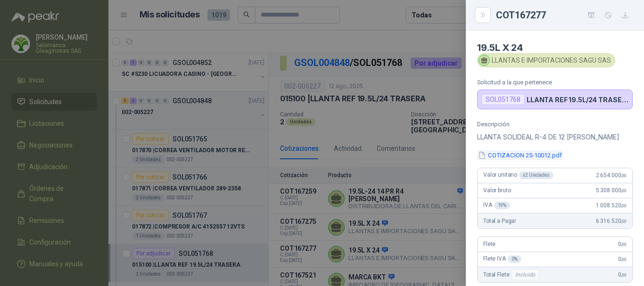
click at [535, 155] on button "COTIZACION 25-10012.pdf" at bounding box center [520, 155] width 86 height 10
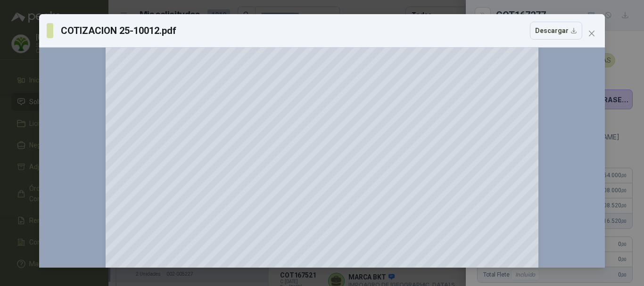
click at [361, 30] on div "COTIZACION 25-10012.pdf Descargar" at bounding box center [314, 31] width 535 height 18
click at [590, 33] on icon "close" at bounding box center [592, 34] width 6 height 6
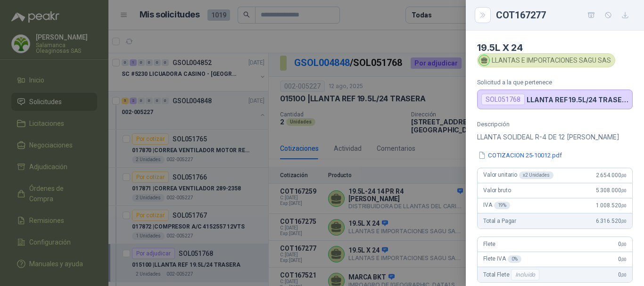
click at [406, 44] on div at bounding box center [322, 143] width 644 height 286
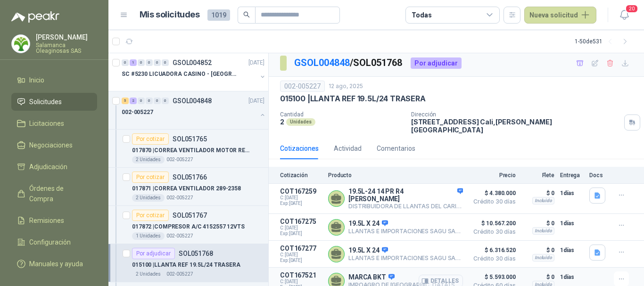
click at [444, 275] on button "Detalles" at bounding box center [440, 281] width 44 height 13
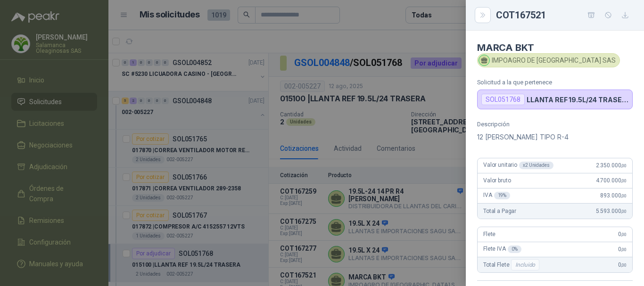
click at [358, 36] on div at bounding box center [322, 143] width 644 height 286
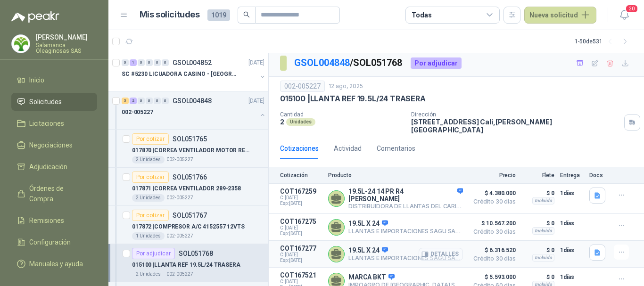
click at [440, 248] on button "Detalles" at bounding box center [440, 254] width 44 height 13
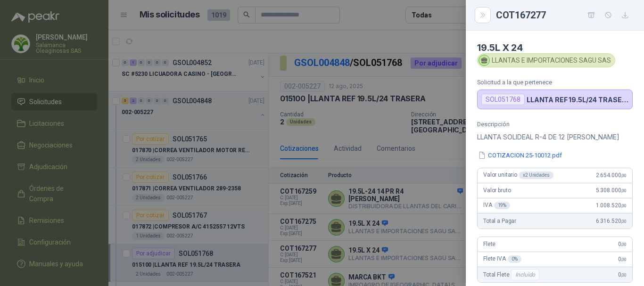
click at [378, 39] on div at bounding box center [322, 143] width 644 height 286
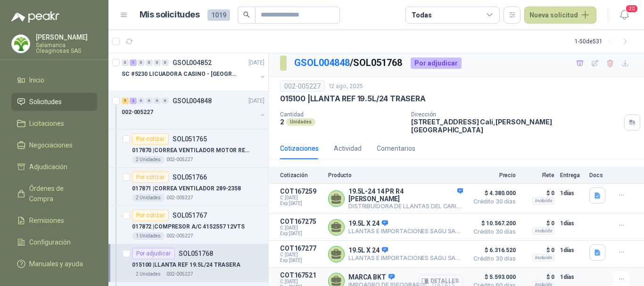
click at [443, 275] on button "Detalles" at bounding box center [440, 281] width 44 height 13
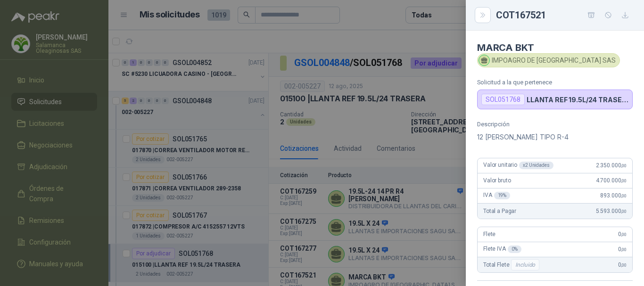
click at [395, 34] on div at bounding box center [322, 143] width 644 height 286
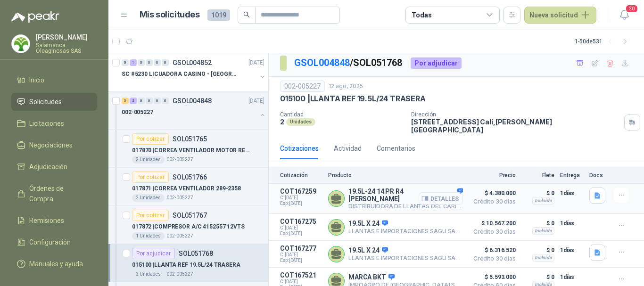
click at [445, 192] on button "Detalles" at bounding box center [440, 198] width 44 height 13
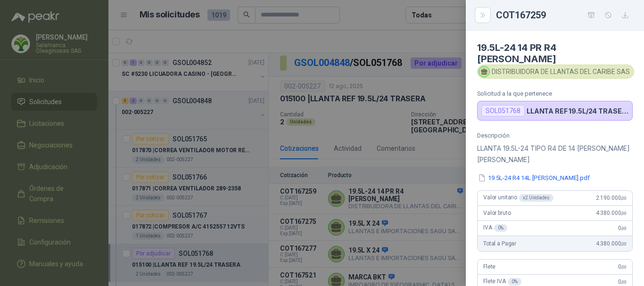
click at [445, 39] on div at bounding box center [322, 143] width 644 height 286
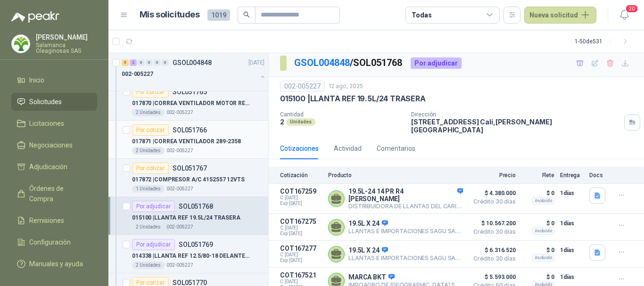
scroll to position [94, 0]
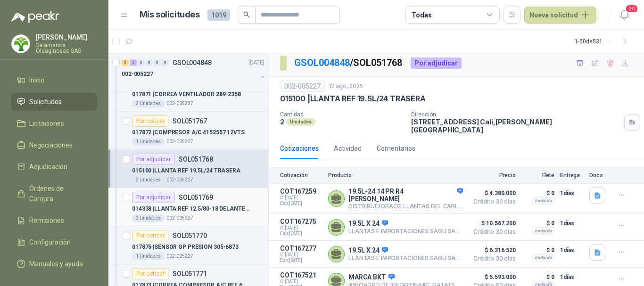
click at [218, 212] on p "014338 | LLANTA REF 12.5/80-18 DELANTERA" at bounding box center [190, 208] width 117 height 9
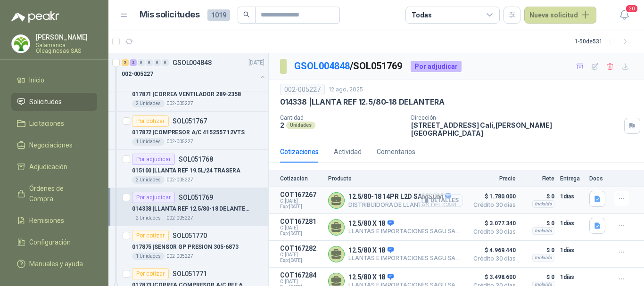
click at [442, 194] on button "Detalles" at bounding box center [440, 200] width 44 height 13
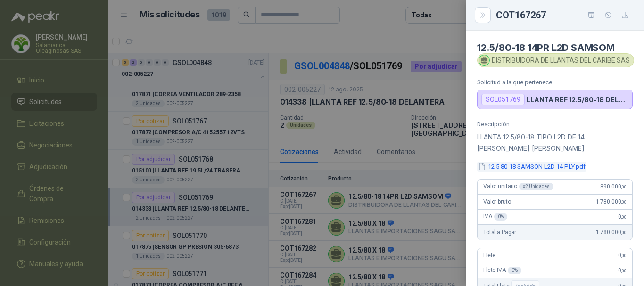
click at [545, 167] on button "12.5 80-18 SAMSON L2D 14 PLY.pdf" at bounding box center [531, 167] width 109 height 10
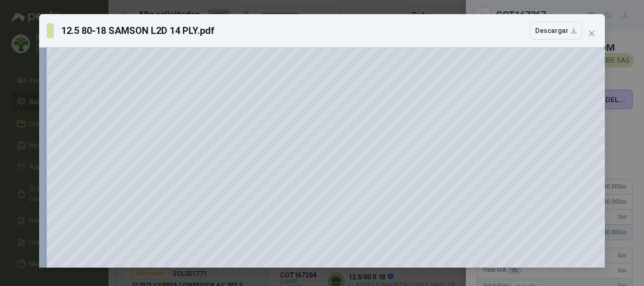
scroll to position [94, 0]
click at [592, 33] on icon "close" at bounding box center [592, 34] width 8 height 8
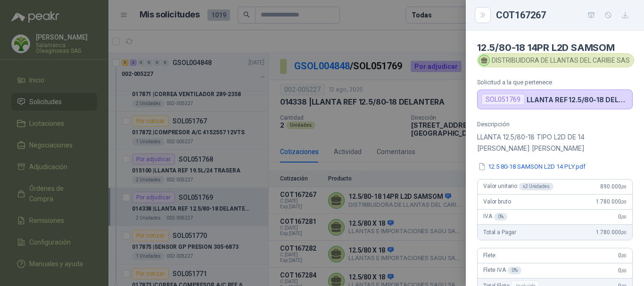
click at [384, 43] on div at bounding box center [322, 143] width 644 height 286
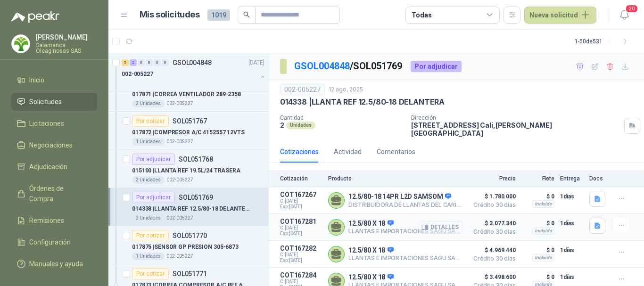
click at [439, 221] on button "Detalles" at bounding box center [440, 227] width 44 height 13
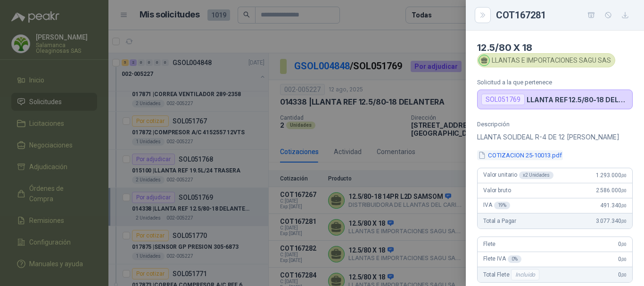
click at [533, 155] on button "COTIZACION 25-10013.pdf" at bounding box center [520, 155] width 86 height 10
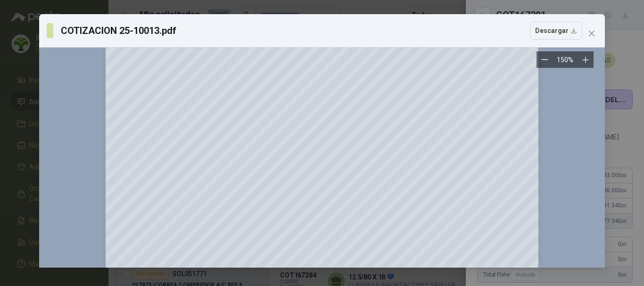
scroll to position [141, 0]
click at [589, 30] on icon "close" at bounding box center [592, 34] width 8 height 8
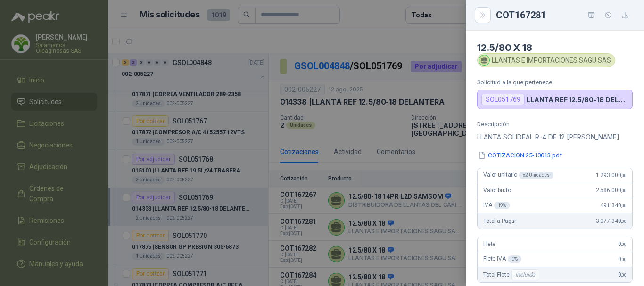
click at [423, 37] on div at bounding box center [322, 143] width 644 height 286
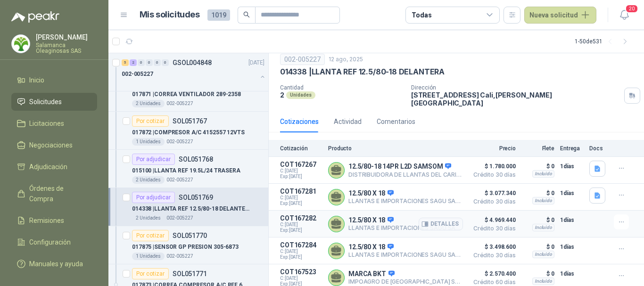
scroll to position [31, 0]
click at [438, 219] on button "Detalles" at bounding box center [440, 223] width 44 height 13
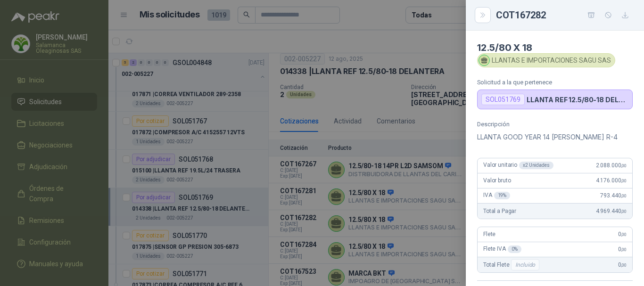
click at [397, 47] on div at bounding box center [322, 143] width 644 height 286
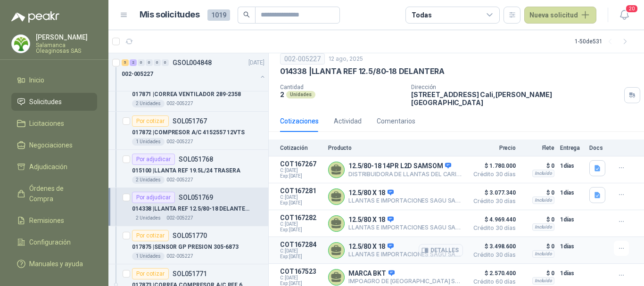
click at [442, 245] on button "Detalles" at bounding box center [440, 250] width 44 height 13
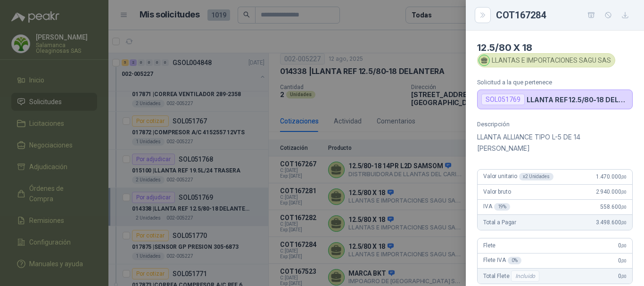
click at [441, 42] on div at bounding box center [322, 143] width 644 height 286
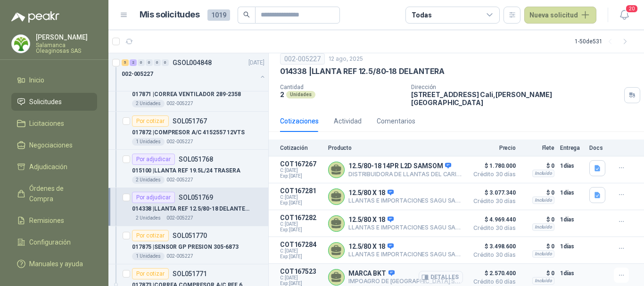
click at [445, 271] on button "Detalles" at bounding box center [440, 277] width 44 height 13
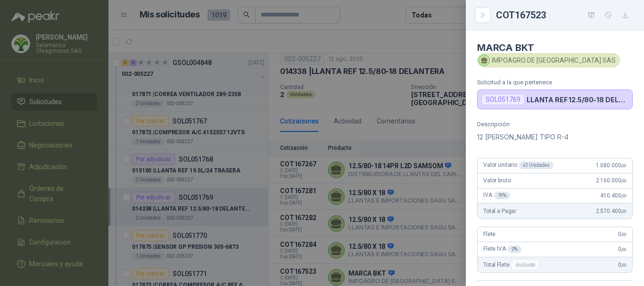
click at [424, 38] on div at bounding box center [322, 143] width 644 height 286
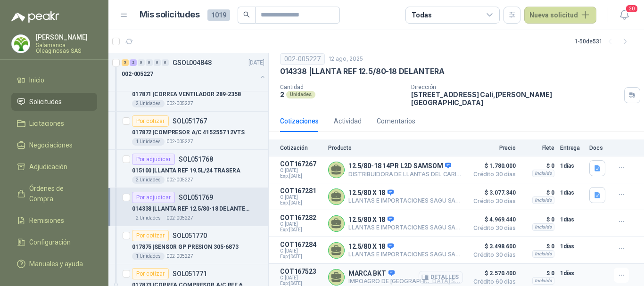
click at [442, 273] on button "Detalles" at bounding box center [440, 277] width 44 height 13
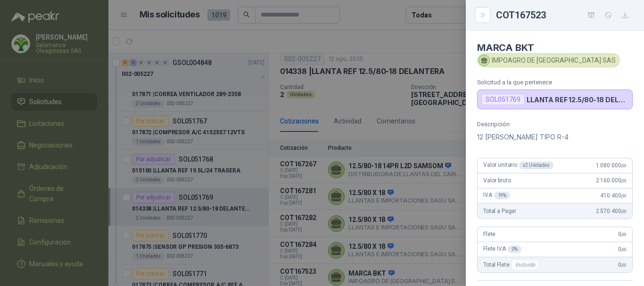
click at [410, 42] on div at bounding box center [322, 143] width 644 height 286
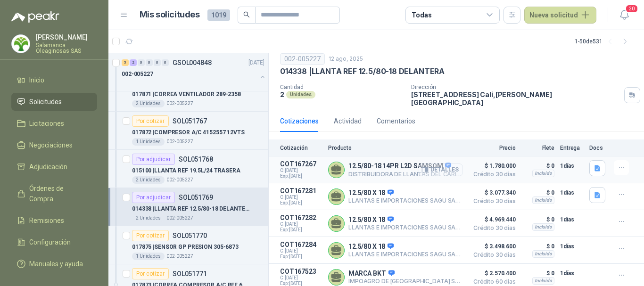
click at [446, 165] on button "Detalles" at bounding box center [440, 170] width 44 height 13
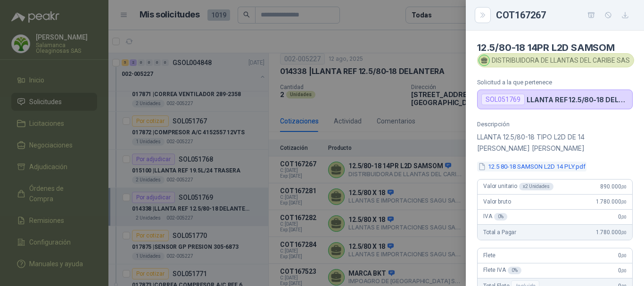
click at [549, 168] on button "12.5 80-18 SAMSON L2D 14 PLY.pdf" at bounding box center [531, 167] width 109 height 10
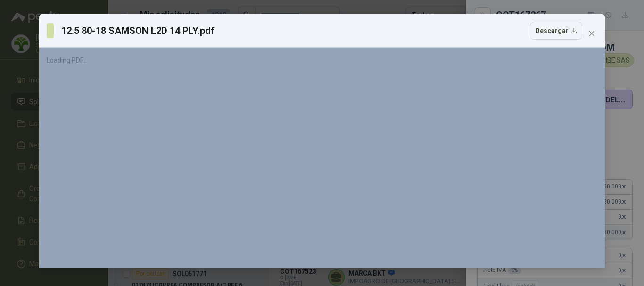
scroll to position [0, 0]
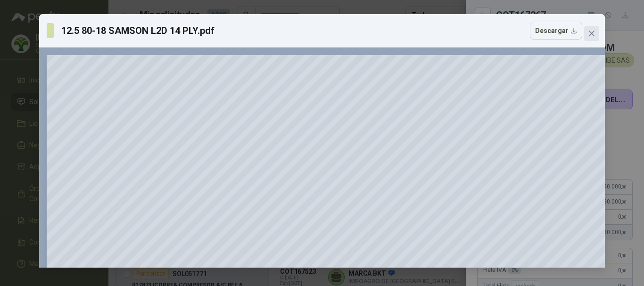
click at [589, 36] on icon "close" at bounding box center [592, 34] width 6 height 6
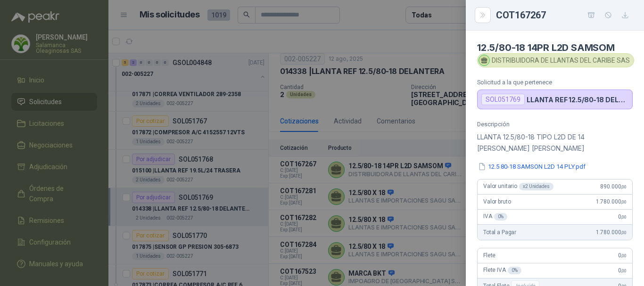
click at [385, 12] on div at bounding box center [322, 143] width 644 height 286
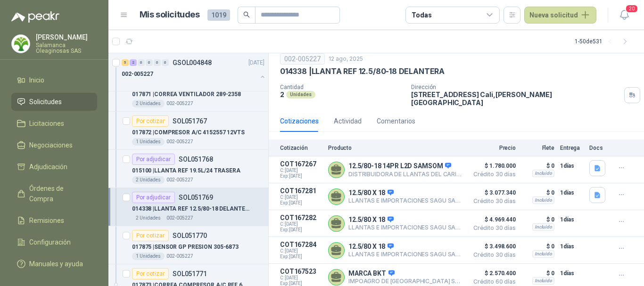
click at [364, 13] on article "Mis solicitudes 1019 Todas Nueva solicitud" at bounding box center [367, 15] width 457 height 17
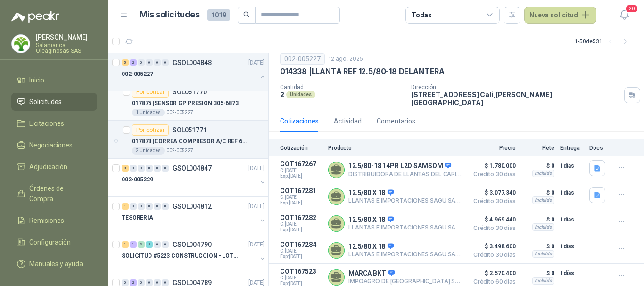
scroll to position [283, 0]
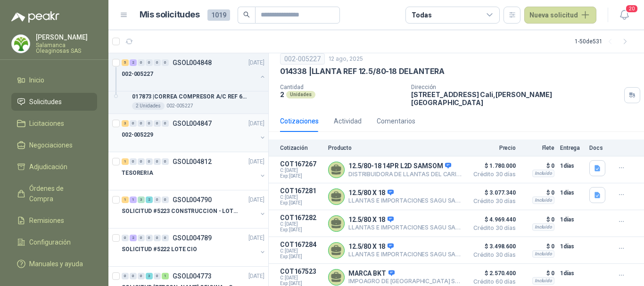
click at [194, 140] on div "002-005229" at bounding box center [189, 134] width 135 height 11
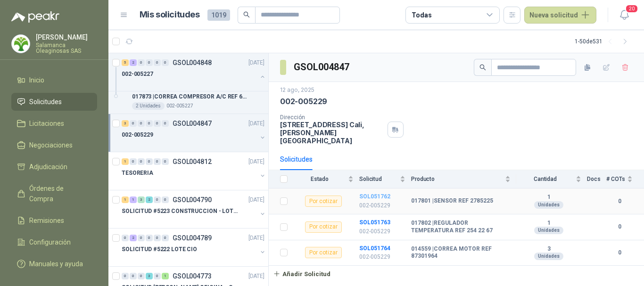
click at [373, 193] on b "SOL051762" at bounding box center [374, 196] width 31 height 7
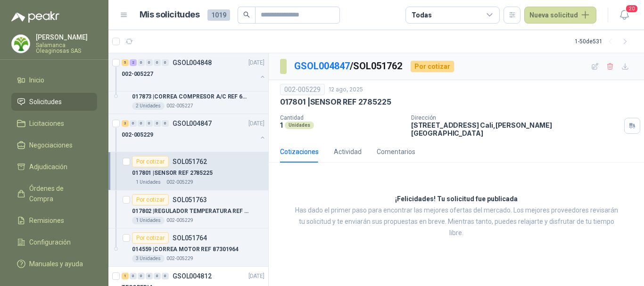
click at [391, 16] on article "Mis solicitudes 1019 Todas Nueva solicitud" at bounding box center [367, 15] width 457 height 17
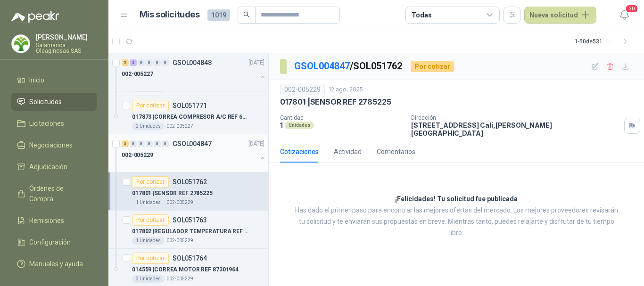
scroll to position [283, 0]
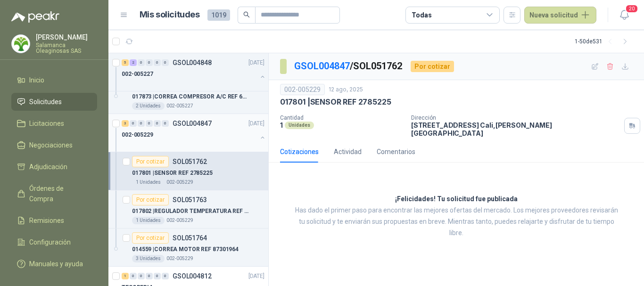
click at [206, 132] on div "002-005229" at bounding box center [189, 134] width 135 height 11
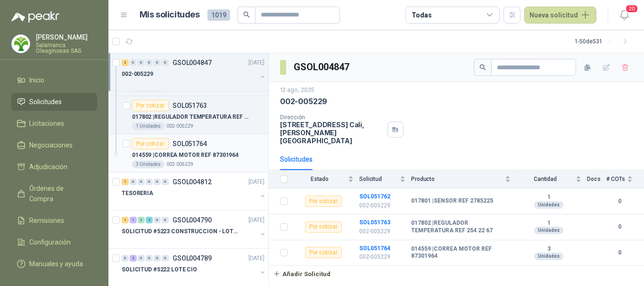
scroll to position [424, 0]
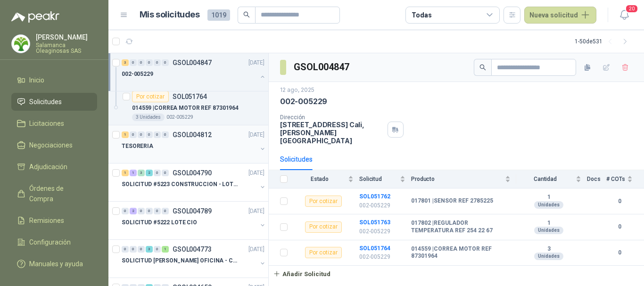
click at [208, 148] on div "TESORERIA" at bounding box center [189, 145] width 135 height 11
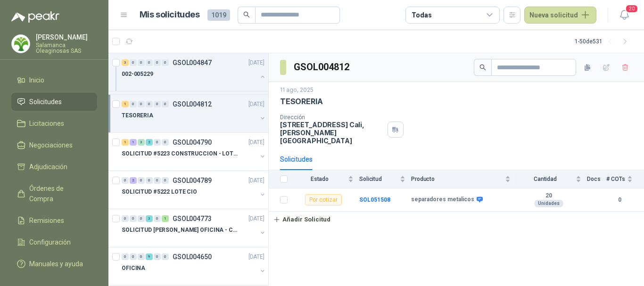
scroll to position [471, 0]
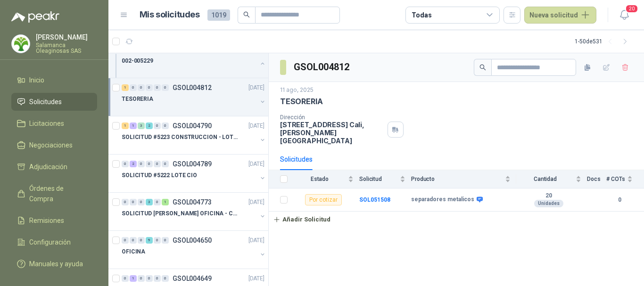
click at [208, 148] on div at bounding box center [189, 147] width 135 height 8
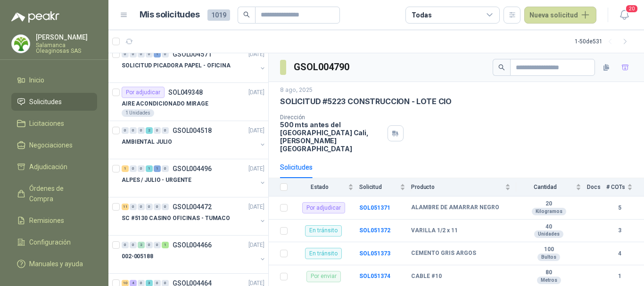
scroll to position [895, 0]
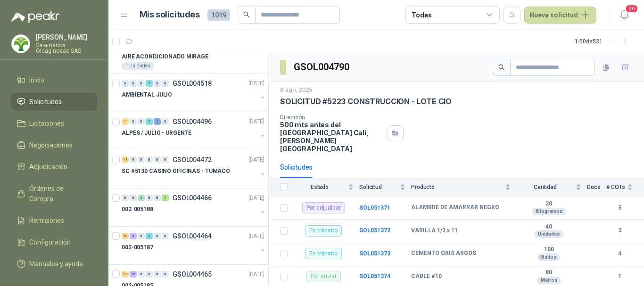
click at [196, 135] on div "ALPES / JULIO - URGENTE" at bounding box center [189, 132] width 135 height 11
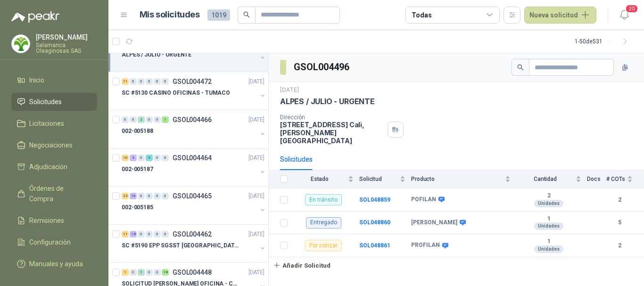
scroll to position [990, 0]
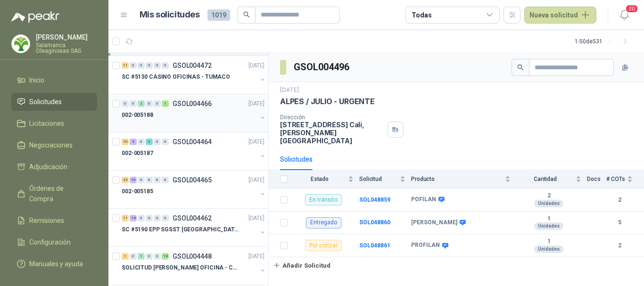
click at [193, 112] on div "002-005188" at bounding box center [189, 114] width 135 height 11
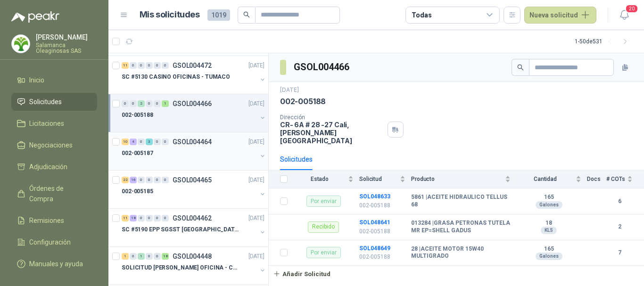
click at [208, 154] on div "002-005187" at bounding box center [189, 152] width 135 height 11
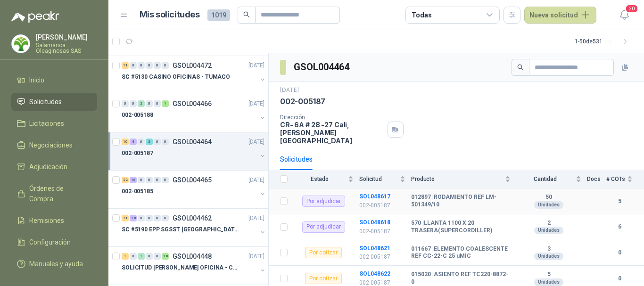
scroll to position [47, 0]
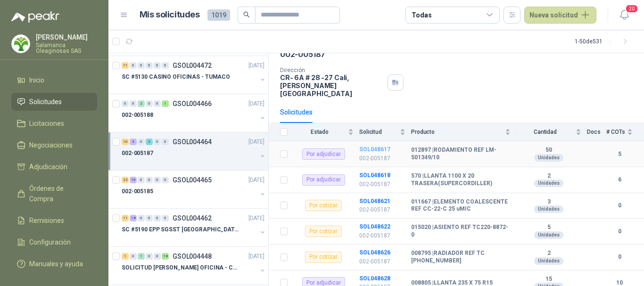
click at [377, 146] on b "SOL048617" at bounding box center [374, 149] width 31 height 7
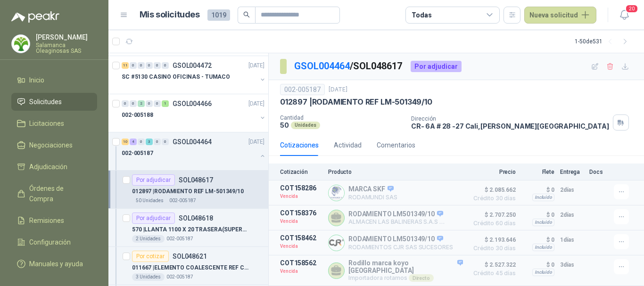
scroll to position [21, 0]
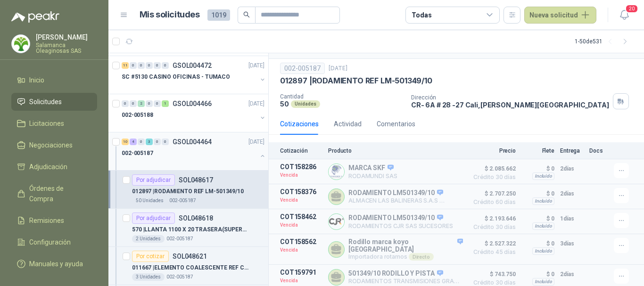
click at [221, 160] on div at bounding box center [189, 163] width 135 height 8
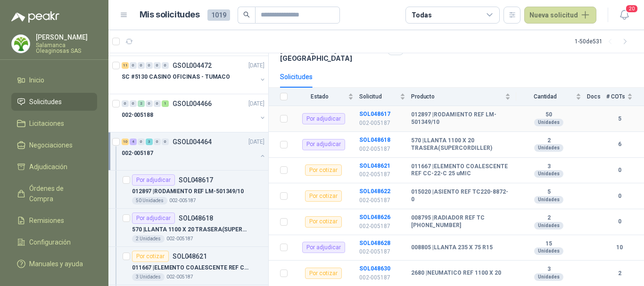
scroll to position [141, 0]
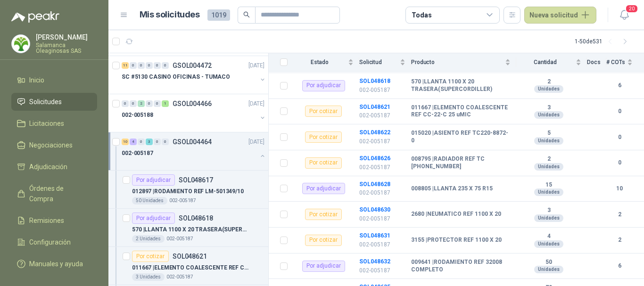
click at [188, 157] on div "002-005187" at bounding box center [189, 152] width 135 height 11
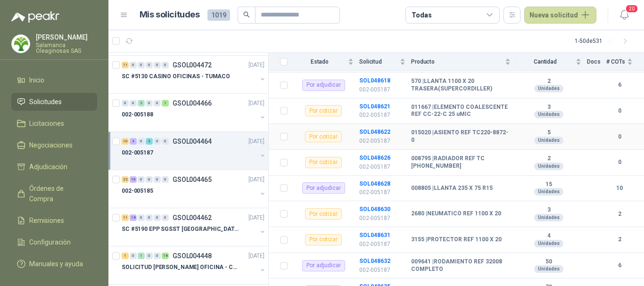
scroll to position [0, 0]
